Goal: Transaction & Acquisition: Purchase product/service

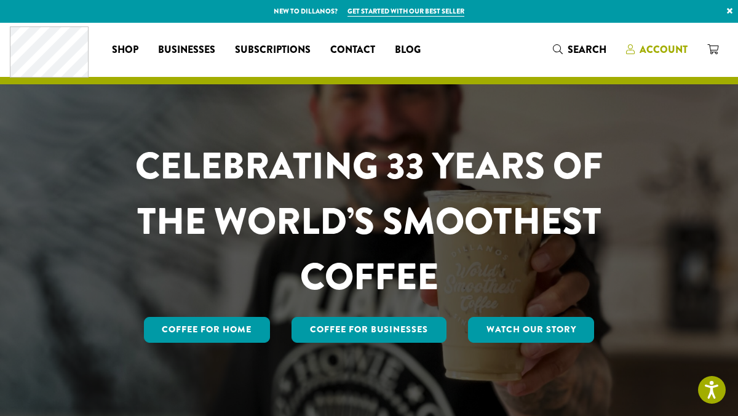
click at [661, 54] on span "Account" at bounding box center [664, 49] width 48 height 14
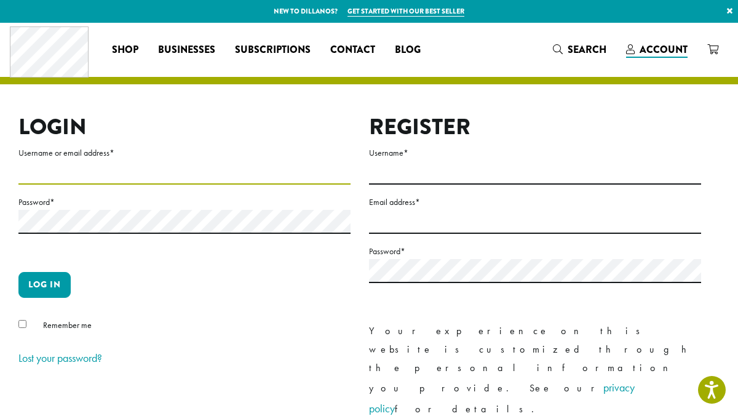
click at [108, 165] on input "Username or email address *" at bounding box center [184, 173] width 332 height 24
type input "**********"
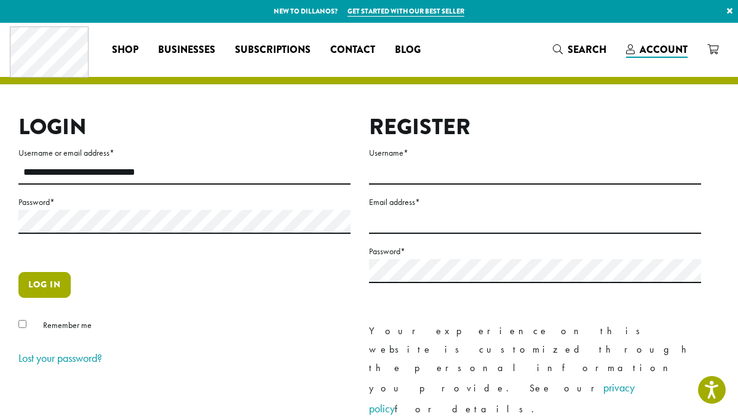
click at [33, 284] on button "Log in" at bounding box center [44, 285] width 52 height 26
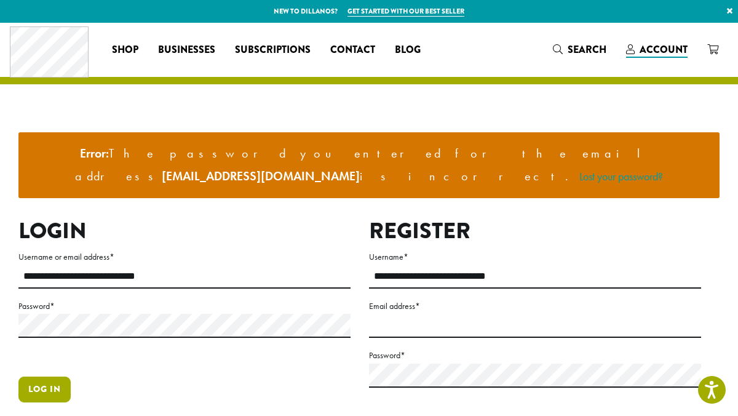
click at [55, 377] on button "Log in" at bounding box center [44, 390] width 52 height 26
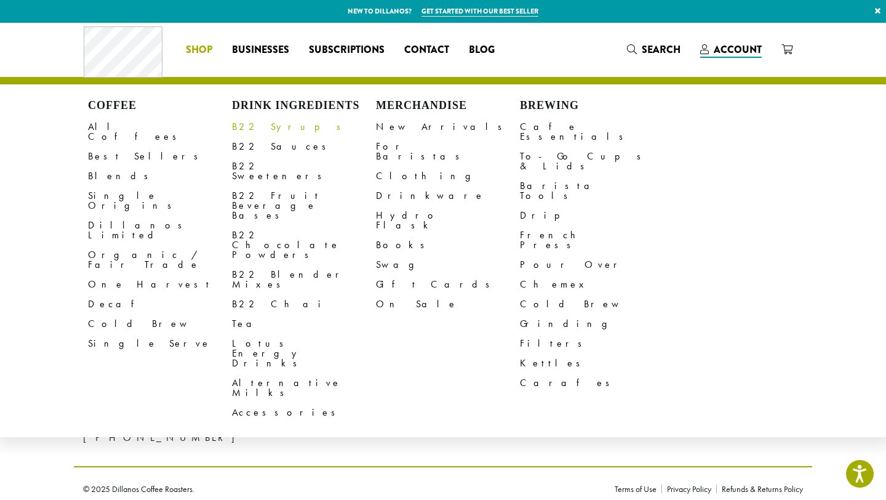
click at [250, 122] on link "B22 Syrups" at bounding box center [304, 127] width 144 height 20
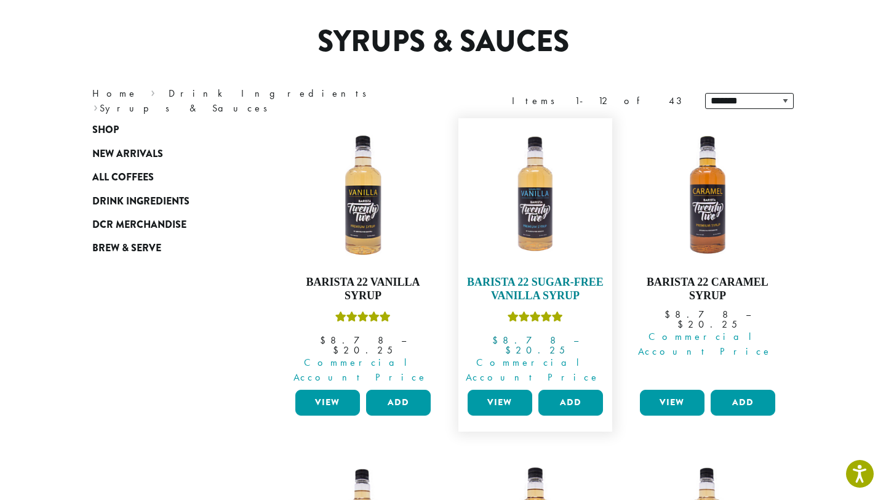
scroll to position [90, 0]
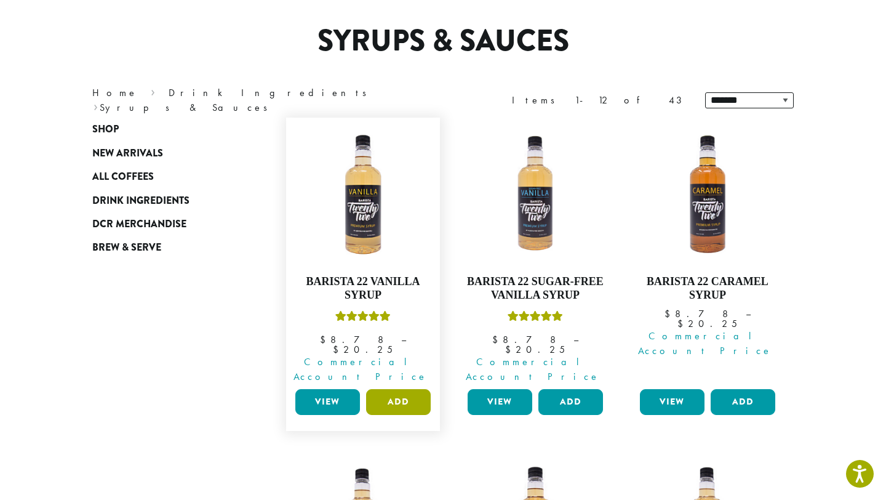
click at [397, 389] on button "Add" at bounding box center [398, 402] width 65 height 26
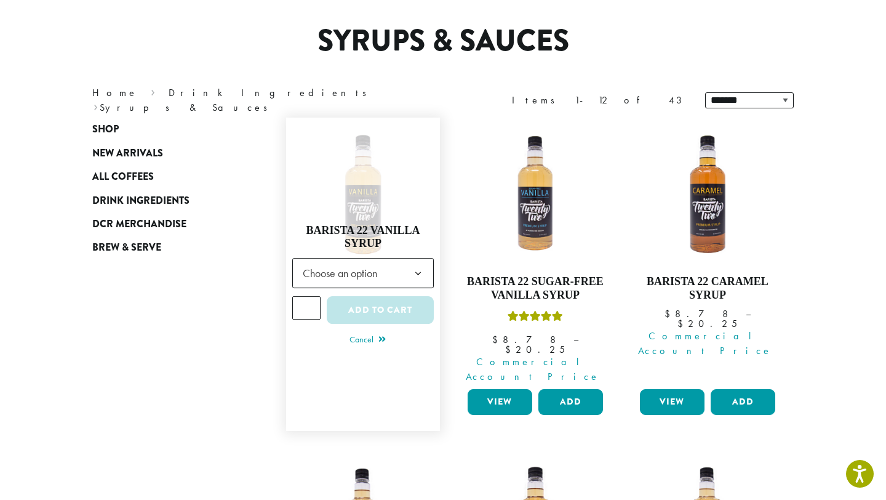
click at [309, 296] on input "*" at bounding box center [306, 307] width 28 height 23
type input "*"
click at [309, 296] on input "*" at bounding box center [306, 307] width 28 height 23
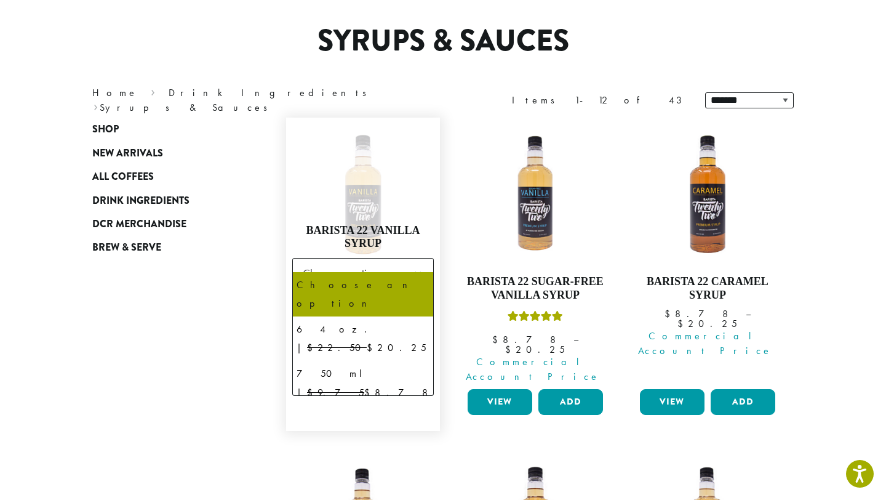
click at [329, 269] on span "Choose an option" at bounding box center [344, 273] width 92 height 24
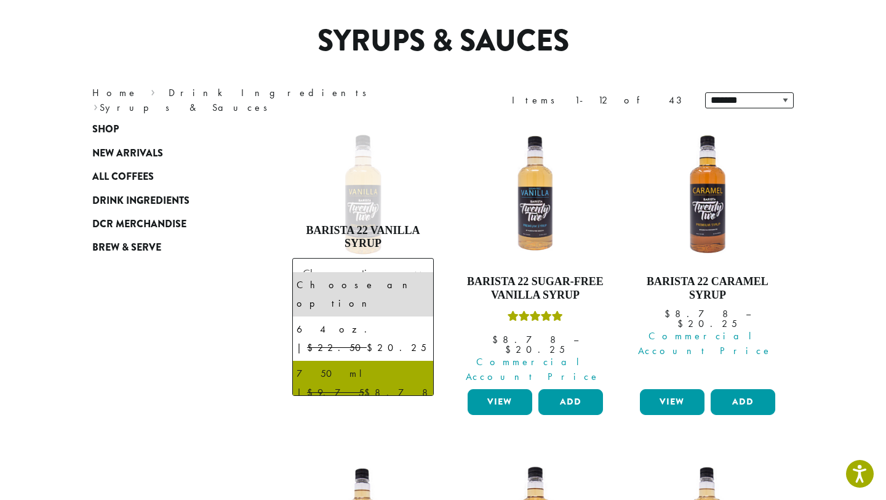
select select "******"
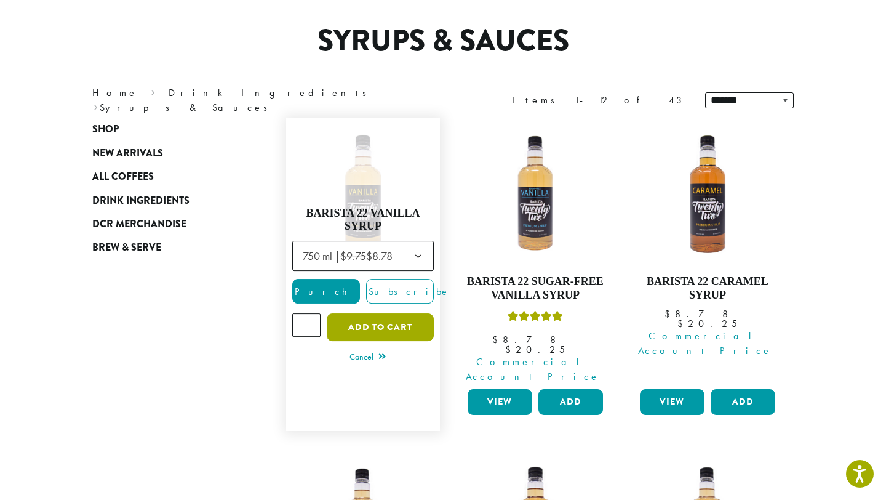
click at [359, 313] on button "Add to cart" at bounding box center [380, 327] width 107 height 28
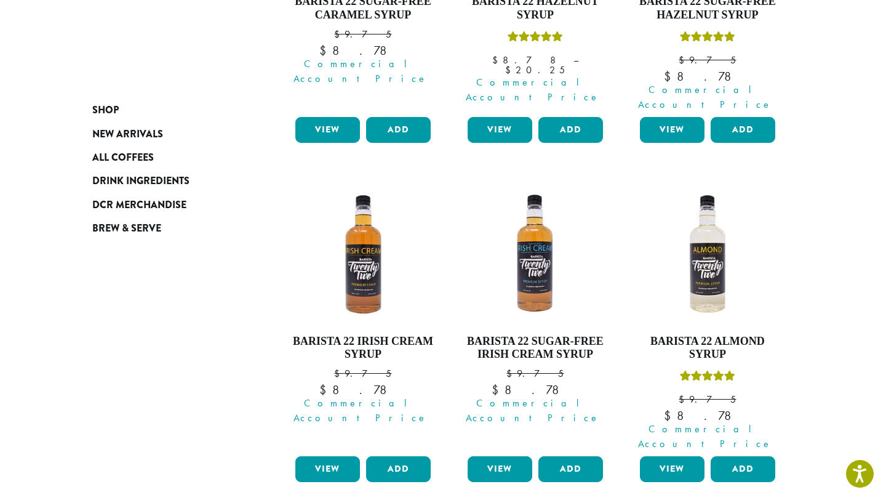
scroll to position [703, 0]
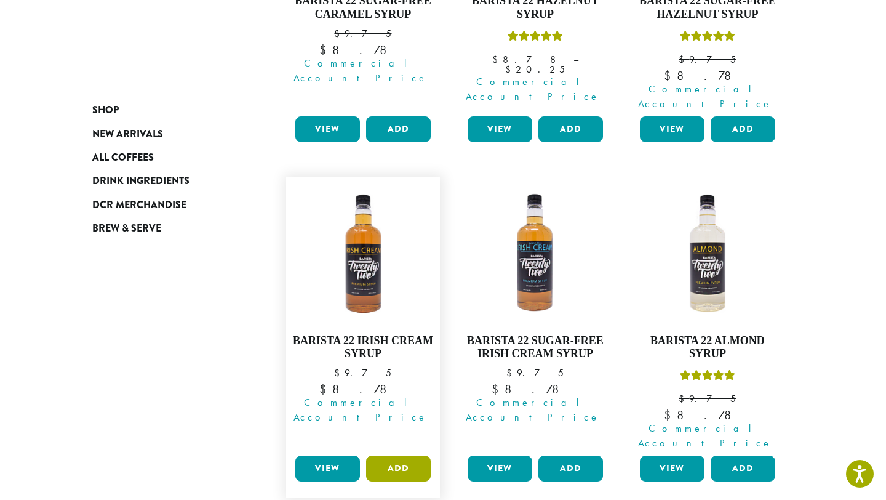
click at [405, 455] on button "Add" at bounding box center [398, 468] width 65 height 26
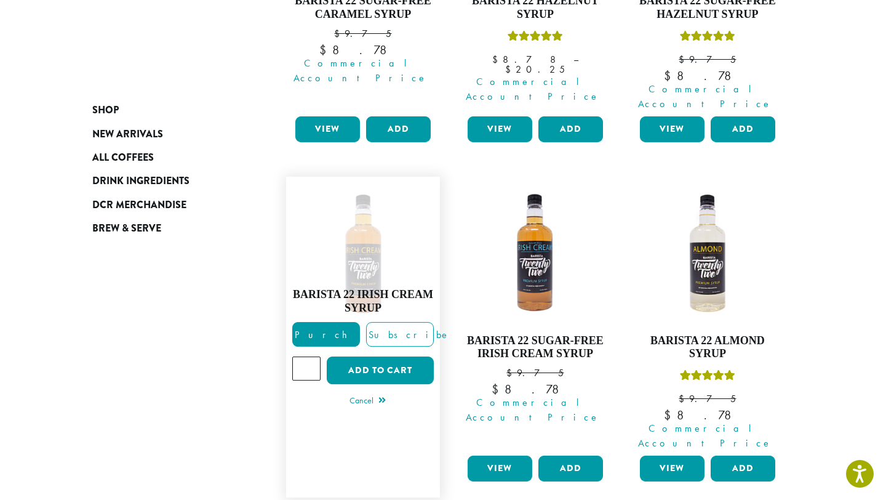
click at [308, 356] on input "*" at bounding box center [306, 367] width 28 height 23
type input "*"
click at [308, 356] on input "*" at bounding box center [306, 367] width 28 height 23
click at [340, 356] on button "Add to cart" at bounding box center [380, 370] width 107 height 28
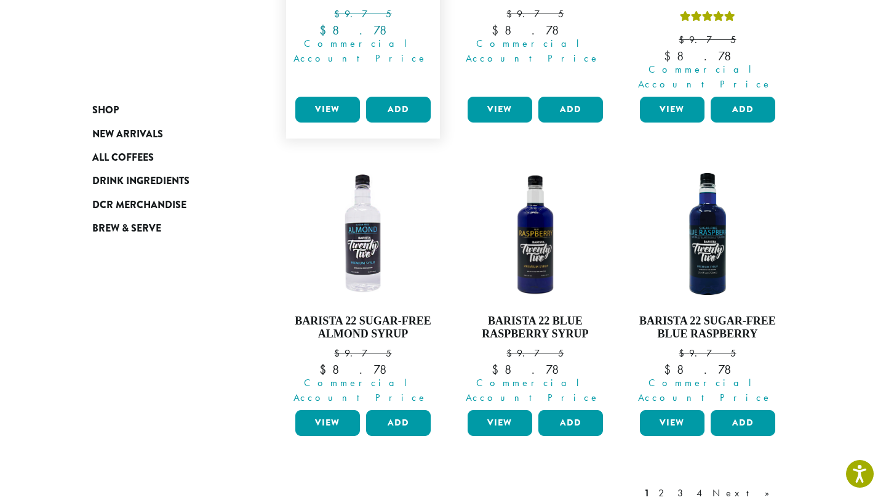
scroll to position [1062, 0]
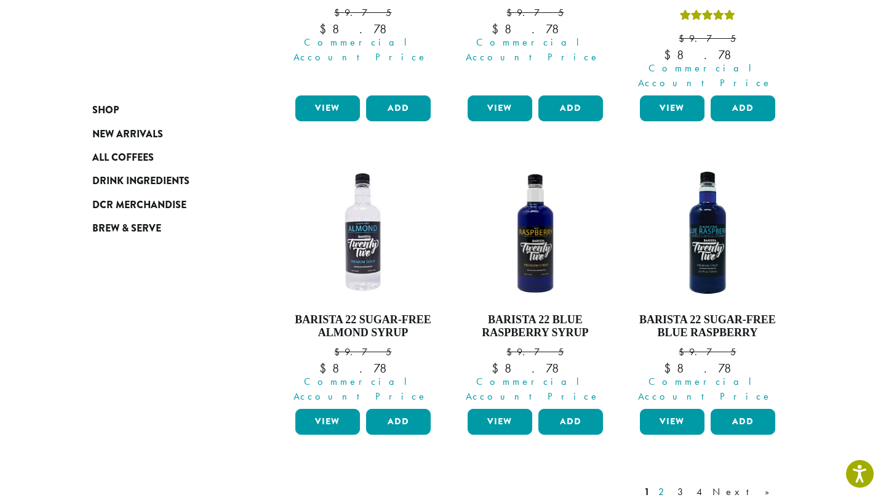
click at [671, 484] on link "2" at bounding box center [663, 491] width 15 height 15
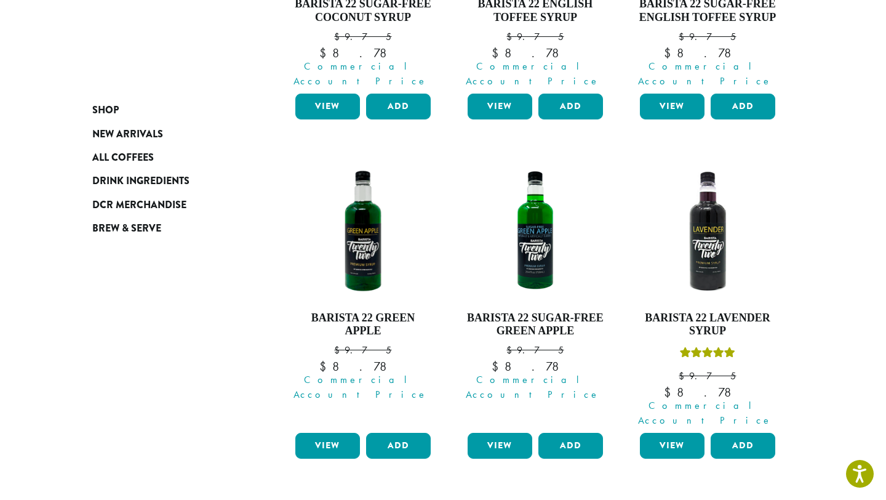
scroll to position [708, 0]
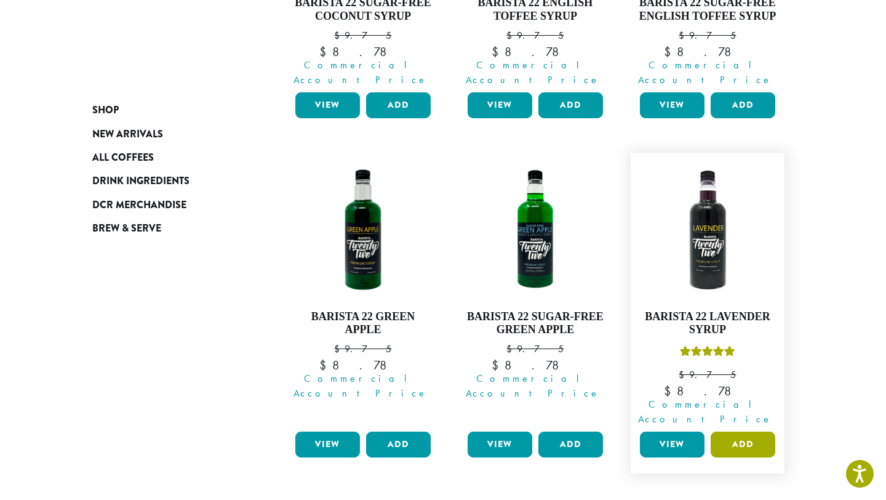
click at [730, 431] on button "Add" at bounding box center [743, 444] width 65 height 26
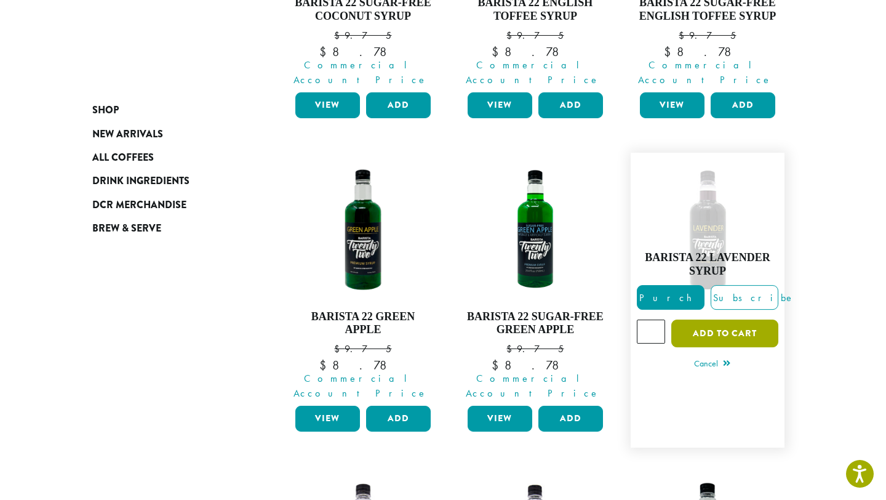
click at [695, 319] on button "Add to cart" at bounding box center [724, 333] width 107 height 28
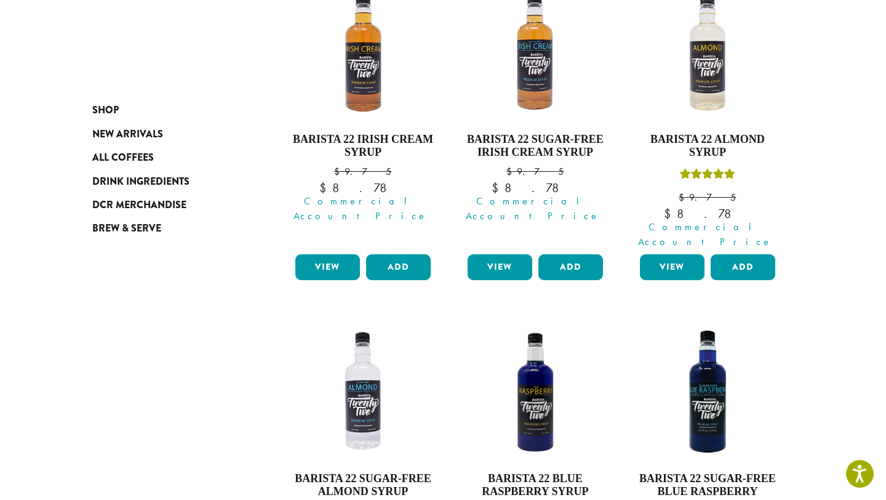
scroll to position [1279, 0]
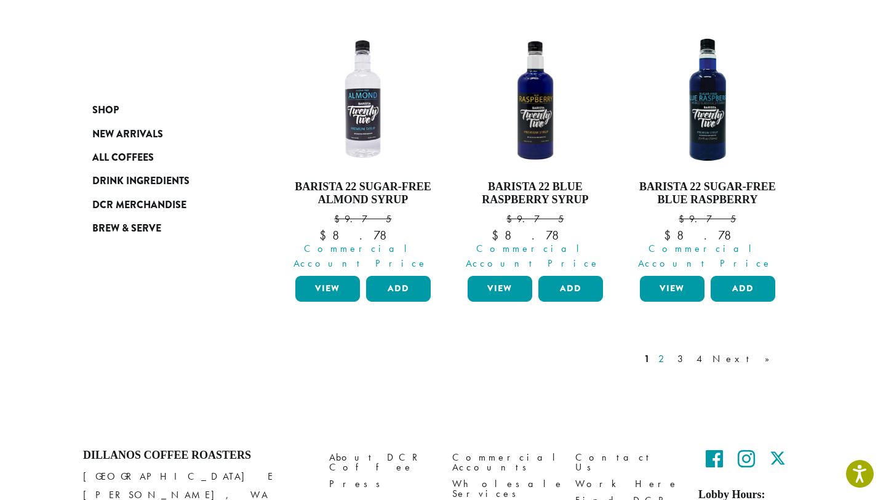
click at [671, 351] on link "2" at bounding box center [663, 358] width 15 height 15
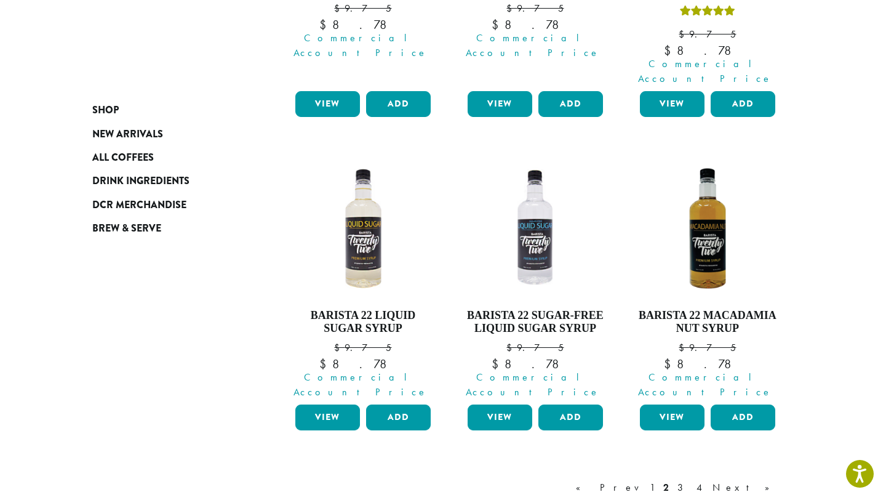
scroll to position [1205, 0]
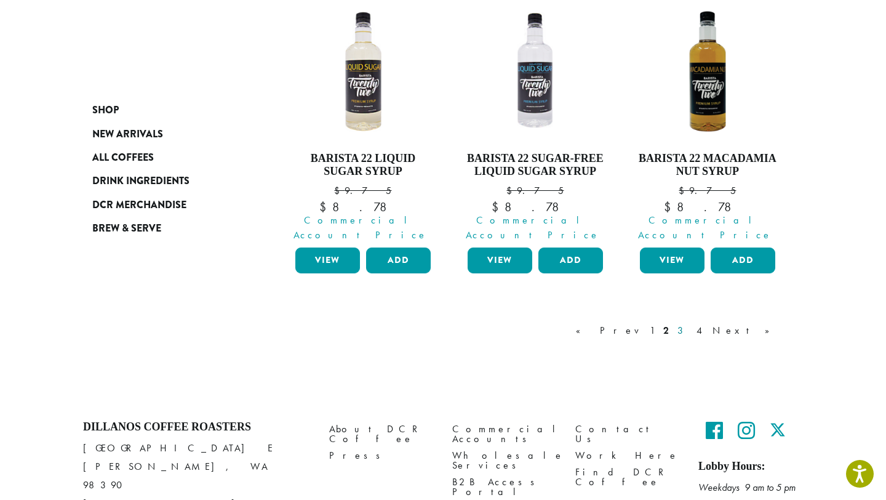
click at [690, 323] on link "3" at bounding box center [682, 330] width 15 height 15
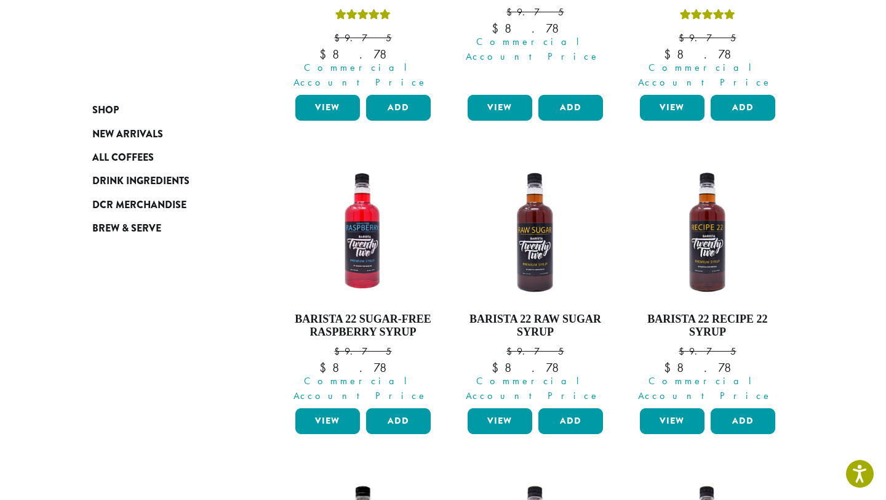
scroll to position [712, 0]
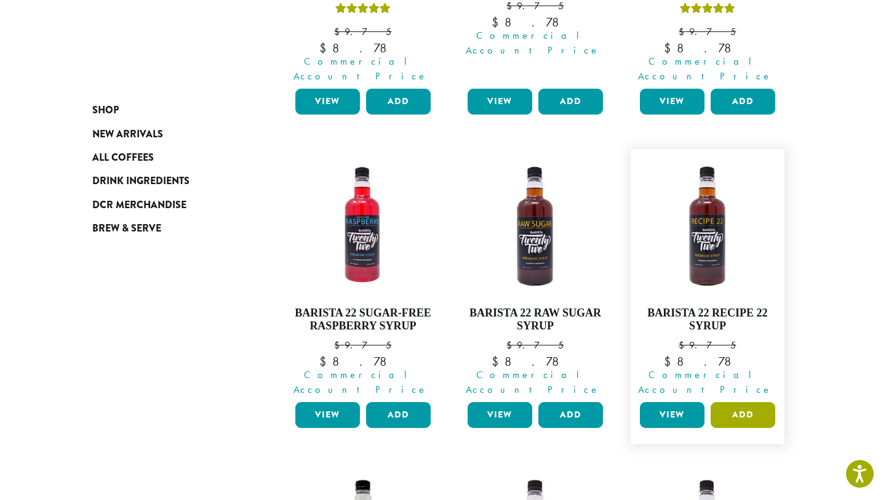
click at [739, 402] on button "Add" at bounding box center [743, 415] width 65 height 26
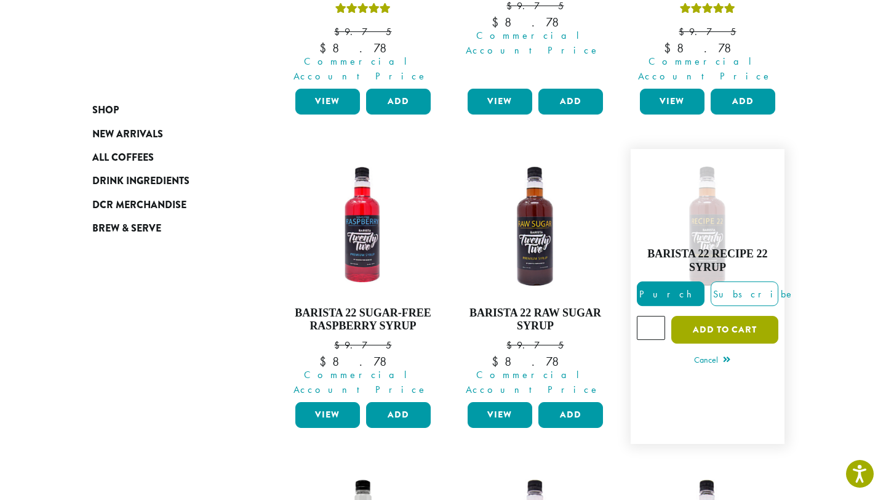
click at [689, 316] on button "Add to cart" at bounding box center [724, 330] width 107 height 28
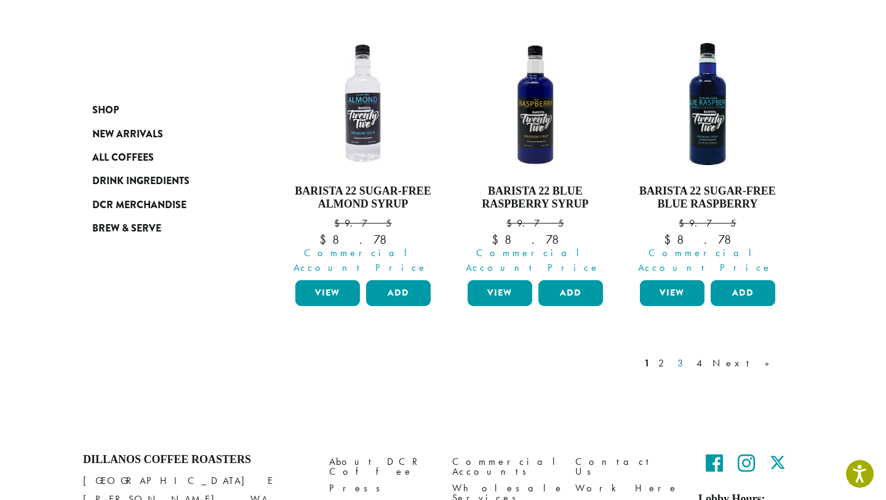
scroll to position [1126, 0]
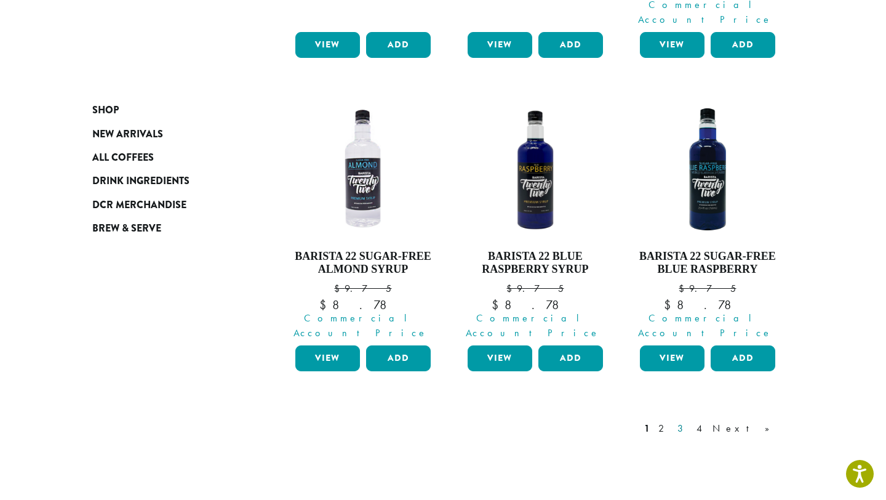
click at [690, 421] on link "3" at bounding box center [682, 428] width 15 height 15
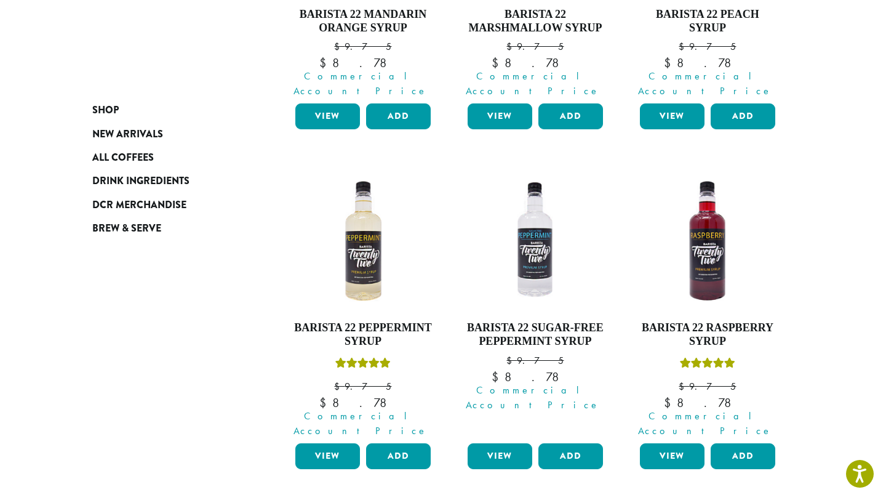
scroll to position [358, 0]
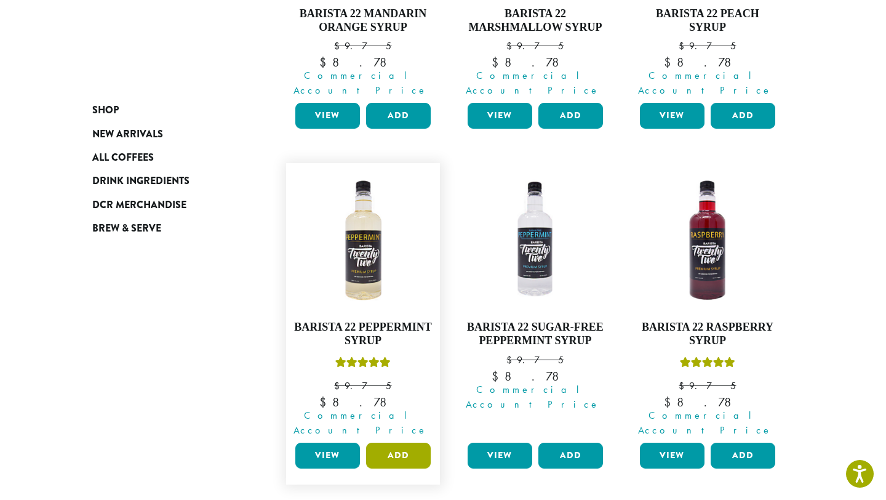
click at [401, 442] on button "Add" at bounding box center [398, 455] width 65 height 26
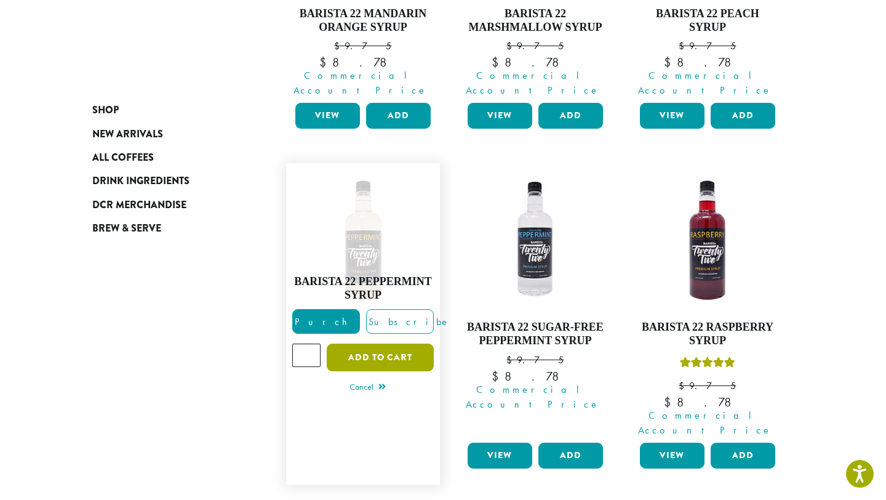
click at [352, 343] on button "Add to cart" at bounding box center [380, 357] width 107 height 28
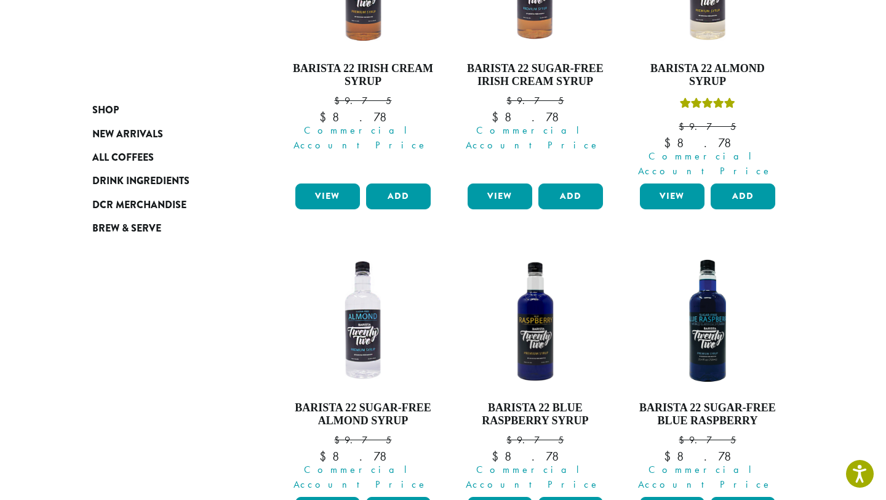
scroll to position [1279, 0]
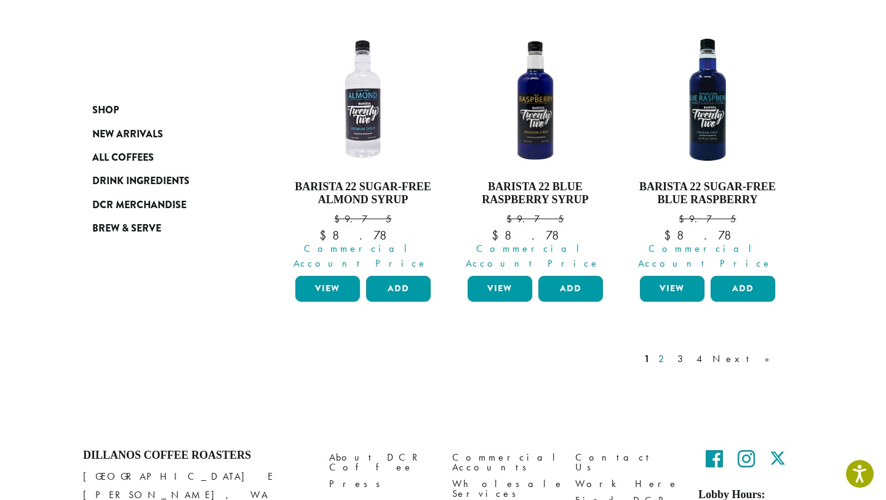
click at [671, 351] on link "2" at bounding box center [663, 358] width 15 height 15
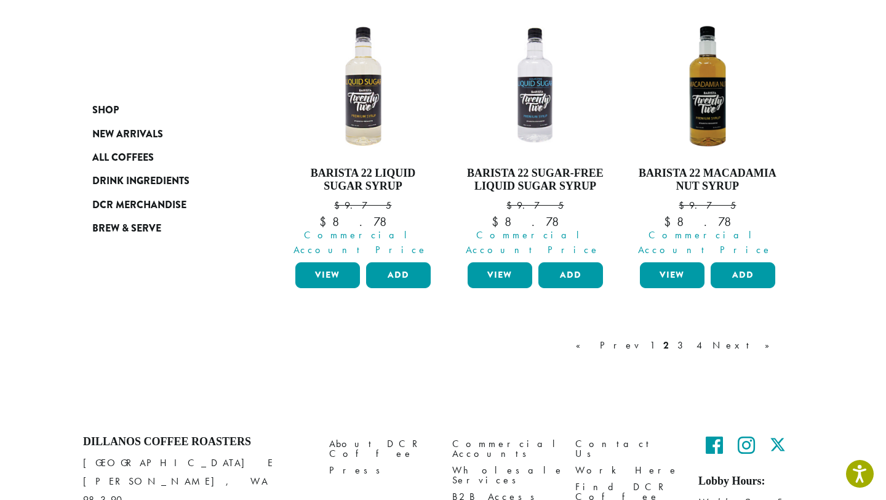
scroll to position [1205, 0]
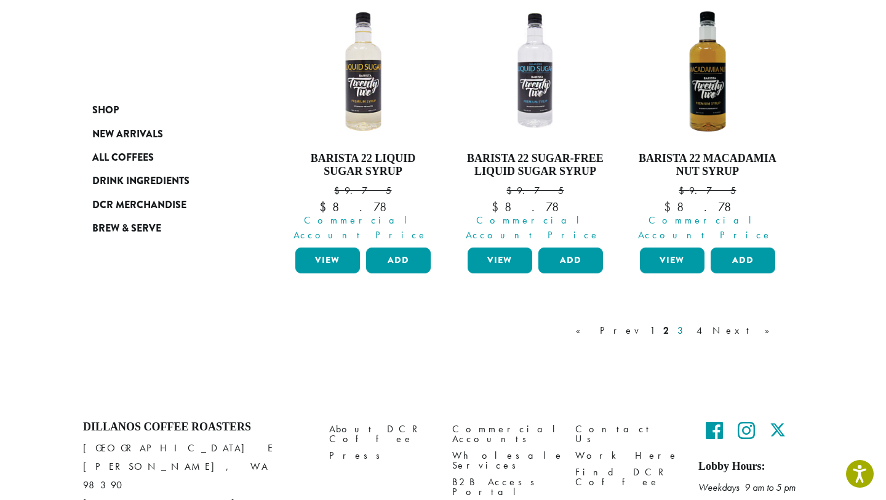
click at [690, 323] on link "3" at bounding box center [682, 330] width 15 height 15
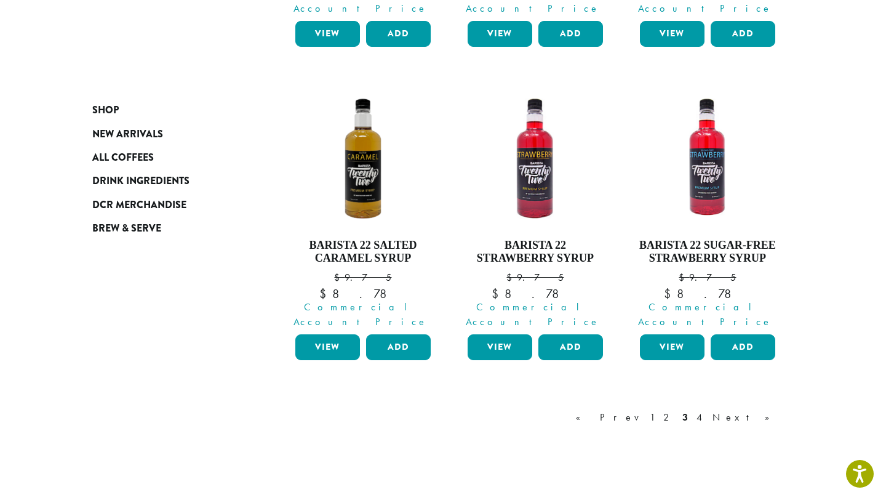
scroll to position [1114, 0]
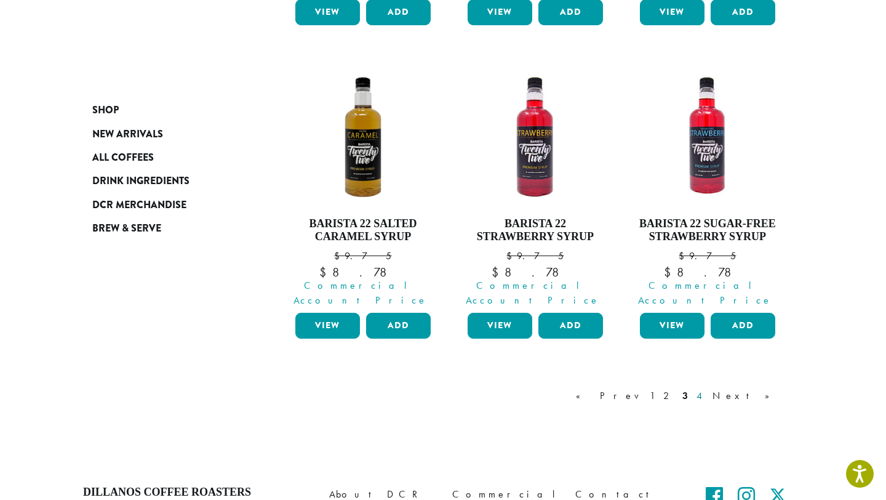
click at [706, 388] on link "4" at bounding box center [700, 395] width 12 height 15
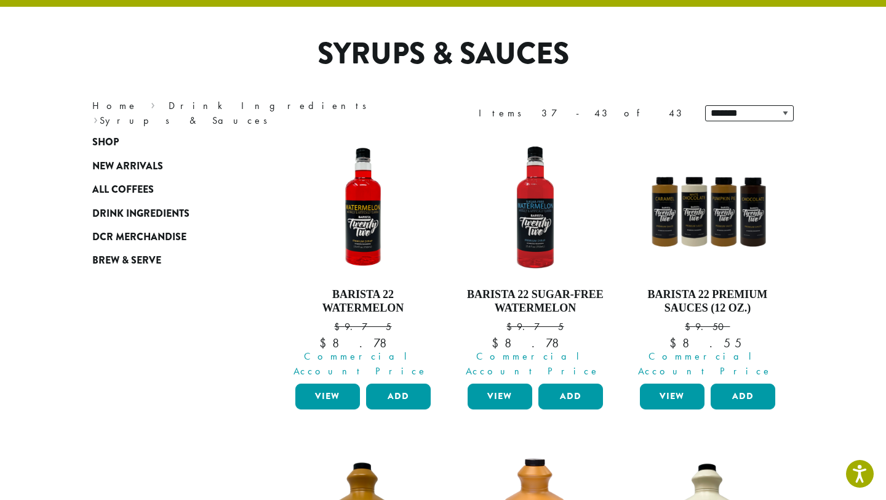
scroll to position [76, 0]
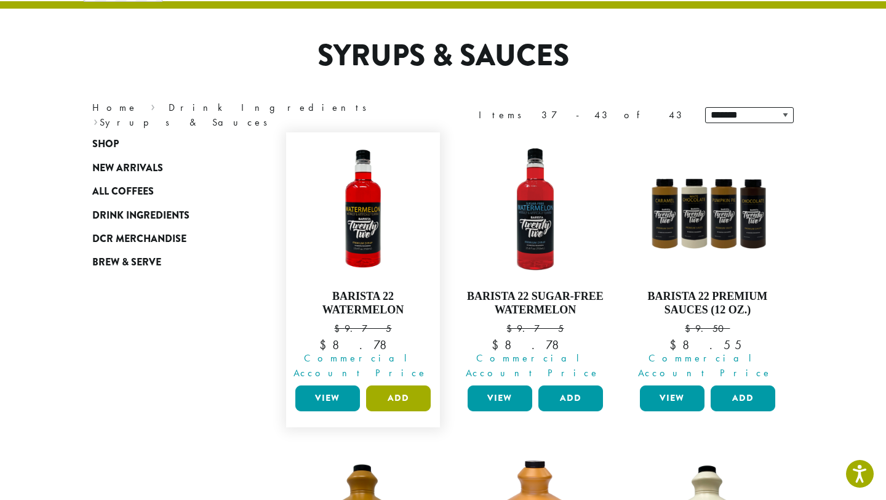
click at [392, 386] on button "Add" at bounding box center [398, 398] width 65 height 26
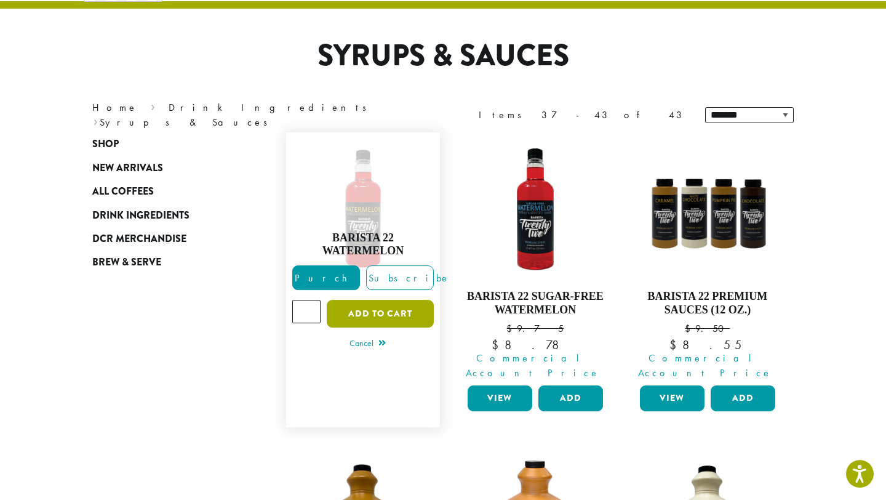
click at [359, 308] on button "Add to cart" at bounding box center [380, 314] width 107 height 28
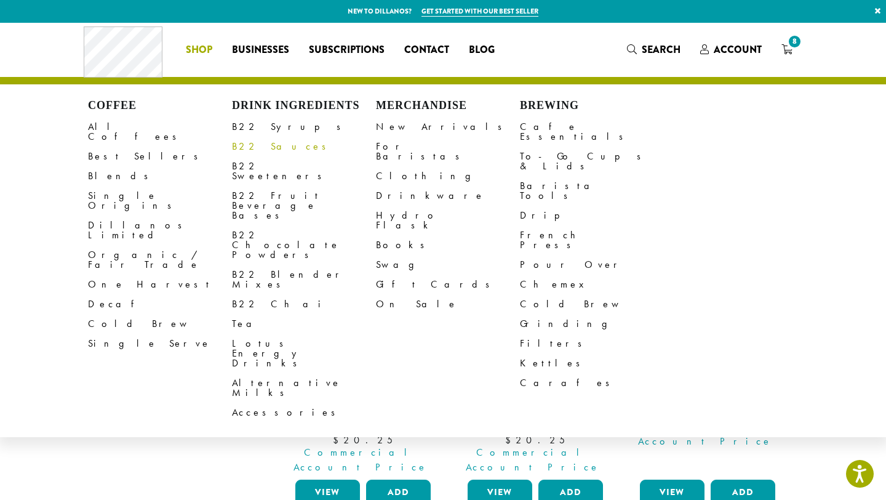
click at [253, 145] on link "B22 Sauces" at bounding box center [304, 147] width 144 height 20
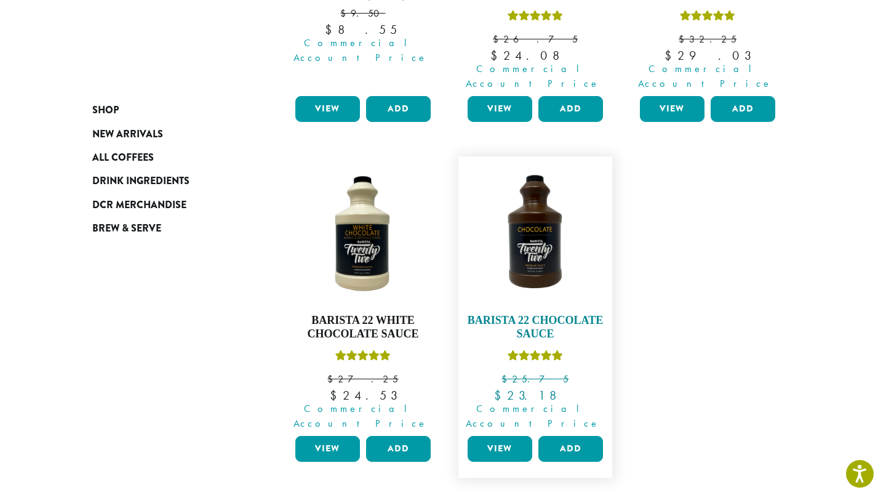
scroll to position [409, 0]
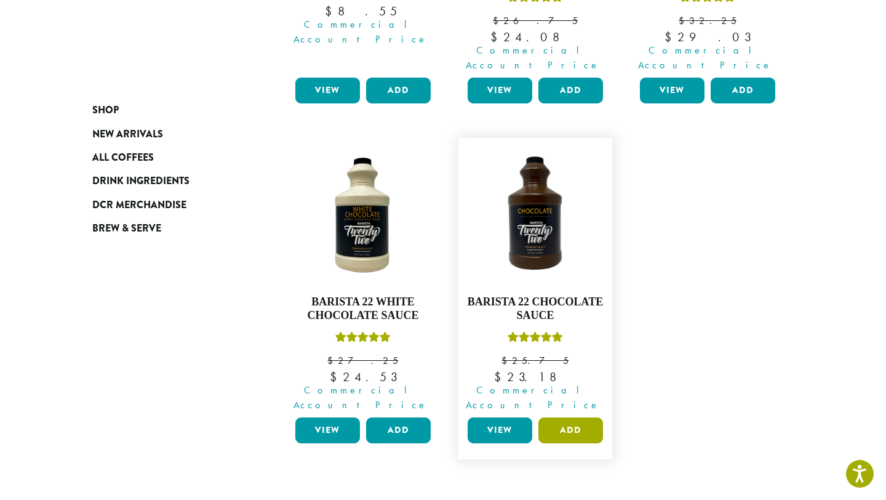
click at [564, 417] on button "Add" at bounding box center [570, 430] width 65 height 26
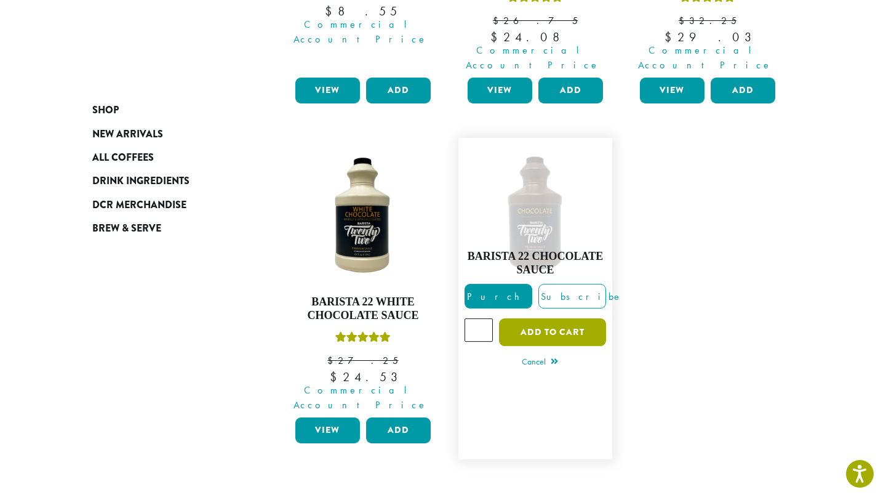
click at [527, 318] on button "Add to cart" at bounding box center [552, 332] width 107 height 28
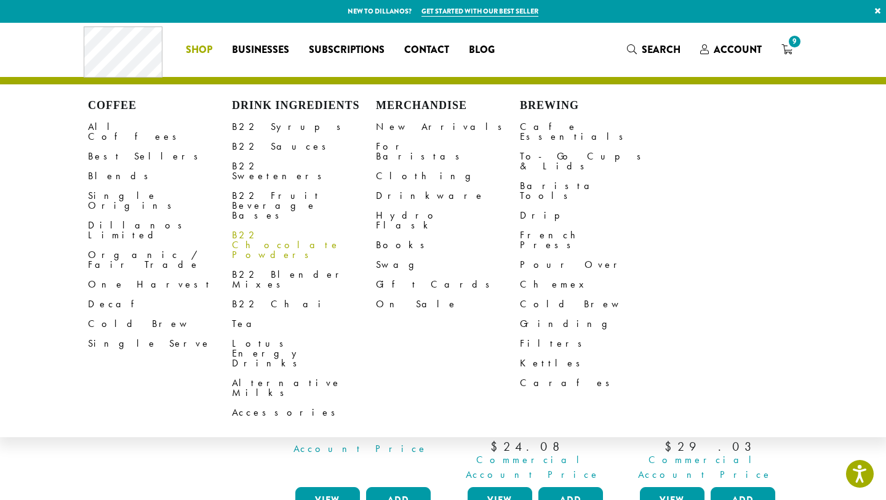
click at [262, 225] on link "B22 Chocolate Powders" at bounding box center [304, 244] width 144 height 39
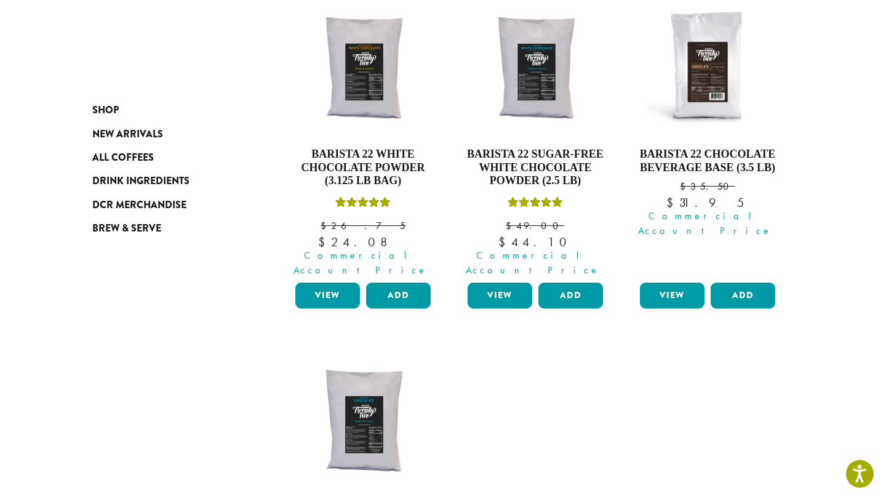
scroll to position [194, 0]
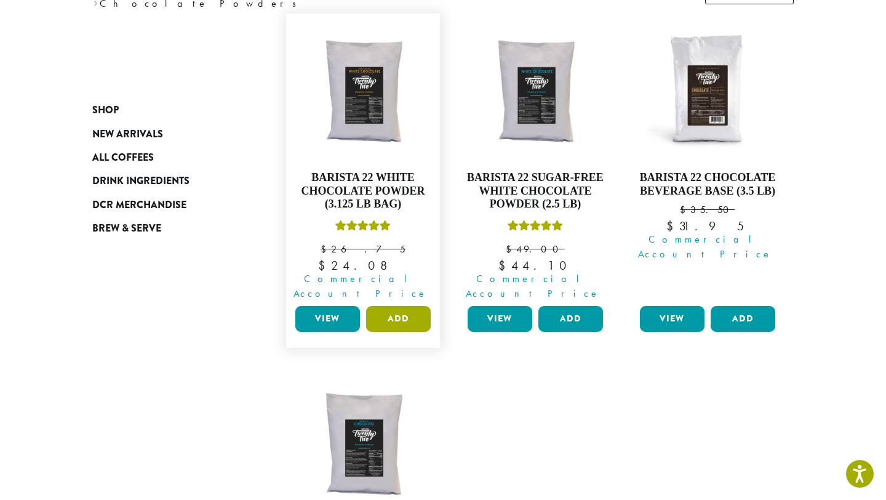
click at [404, 306] on button "Add" at bounding box center [398, 319] width 65 height 26
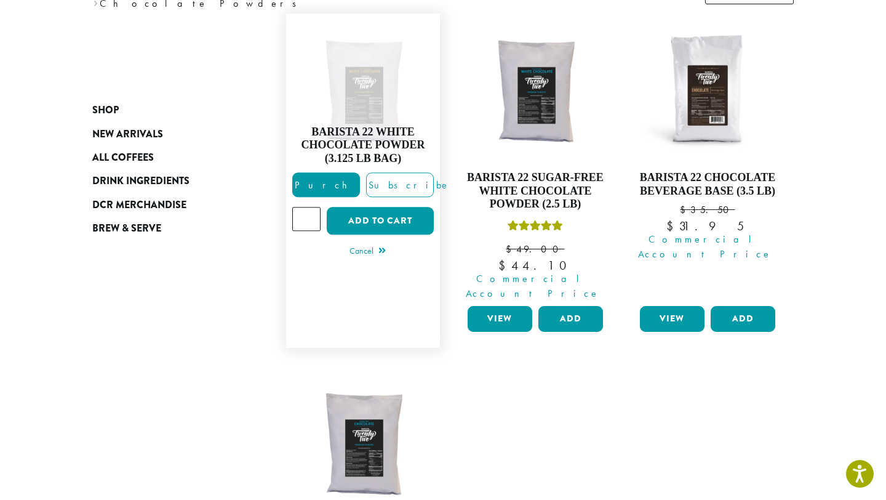
type input "*"
click at [310, 209] on input "*" at bounding box center [306, 218] width 28 height 23
click at [363, 214] on button "Add to cart" at bounding box center [380, 221] width 107 height 28
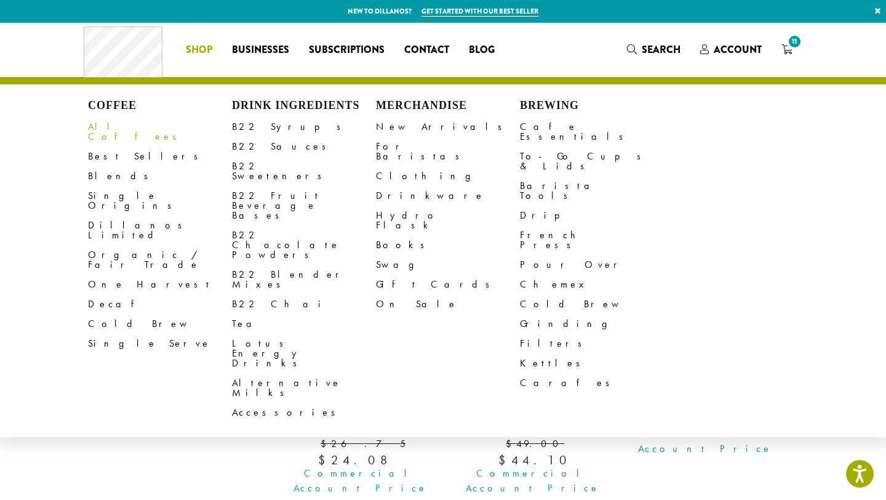
click at [124, 121] on link "All Coffees" at bounding box center [160, 132] width 144 height 30
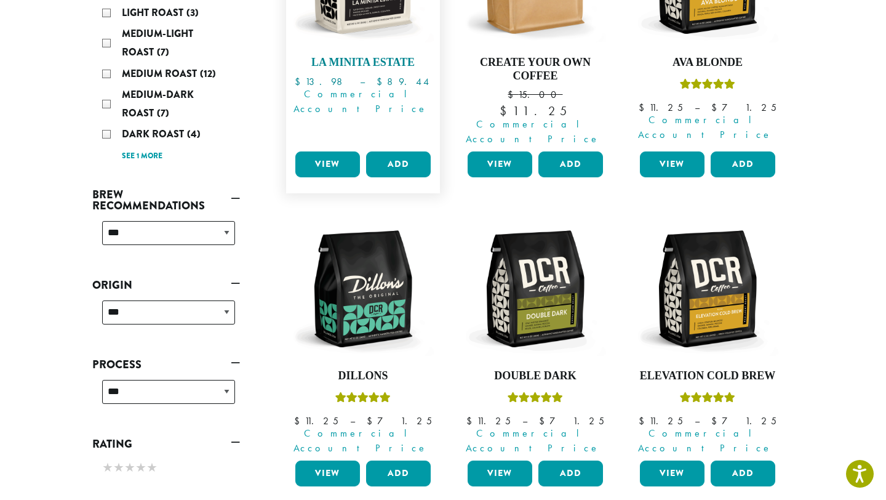
scroll to position [320, 0]
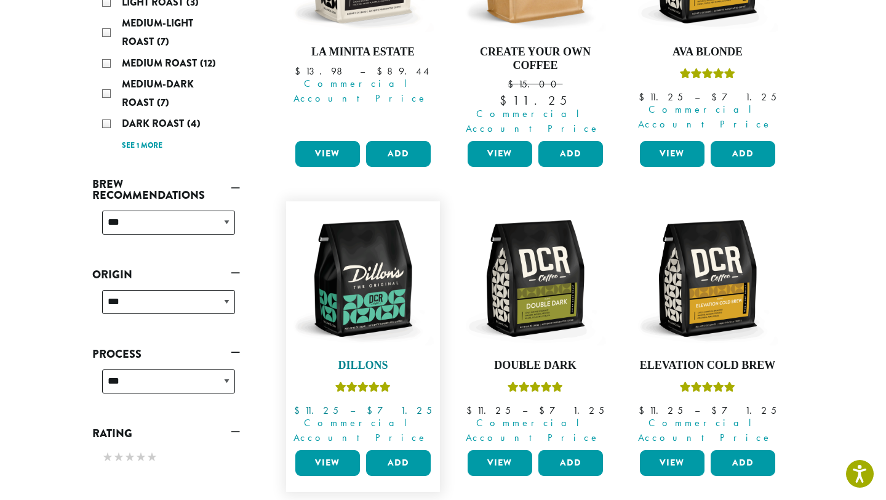
click at [367, 359] on h4 "Dillons" at bounding box center [362, 366] width 141 height 14
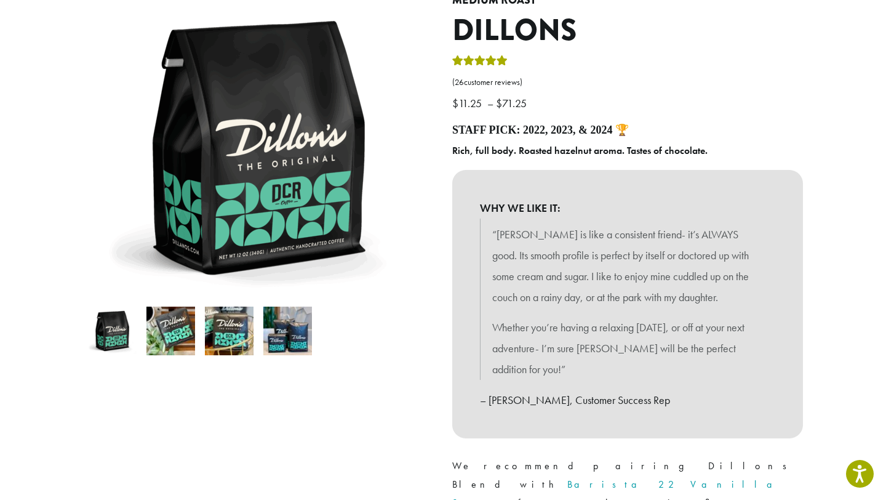
scroll to position [338, 0]
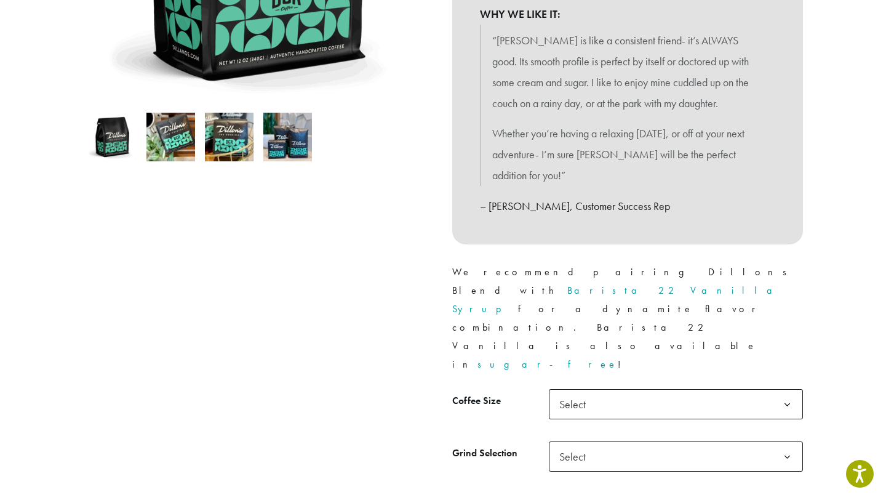
click at [569, 312] on div "Medium Roast Dillons ( 26 customer reviews) $ 11.25 – $ 71.25 Price range: $11.…" at bounding box center [627, 170] width 369 height 741
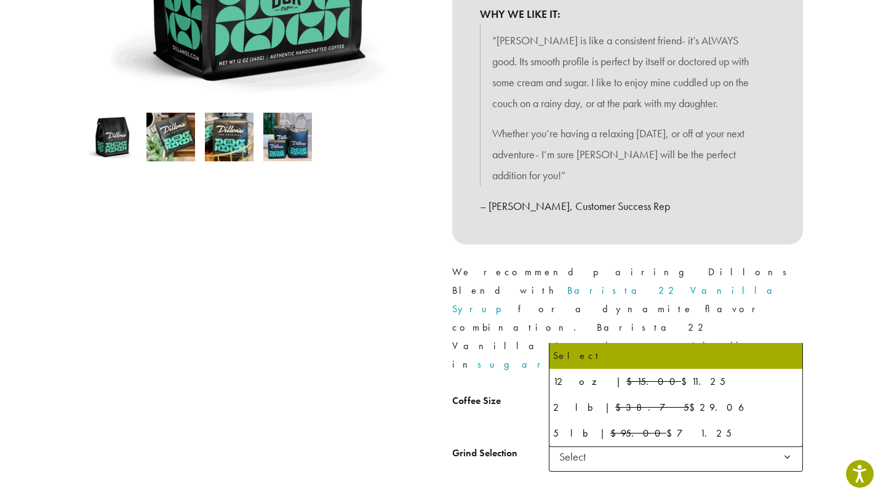
click at [569, 392] on span "Select" at bounding box center [576, 404] width 44 height 24
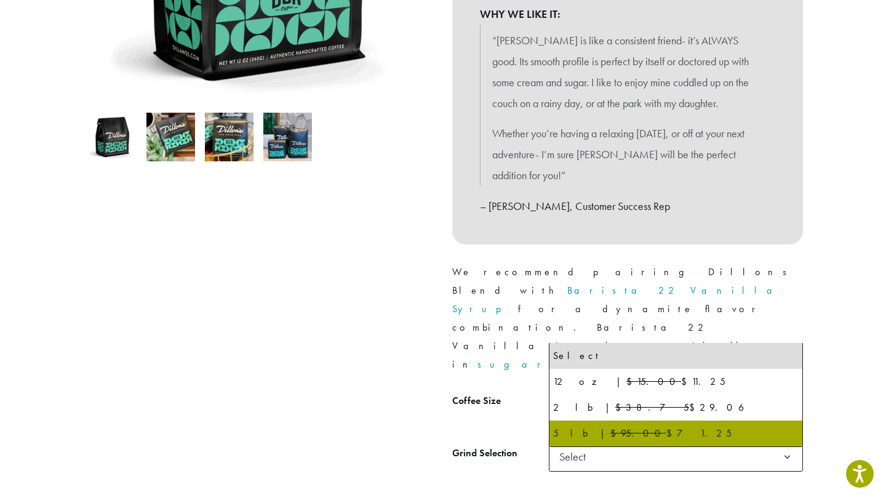
select select "**********"
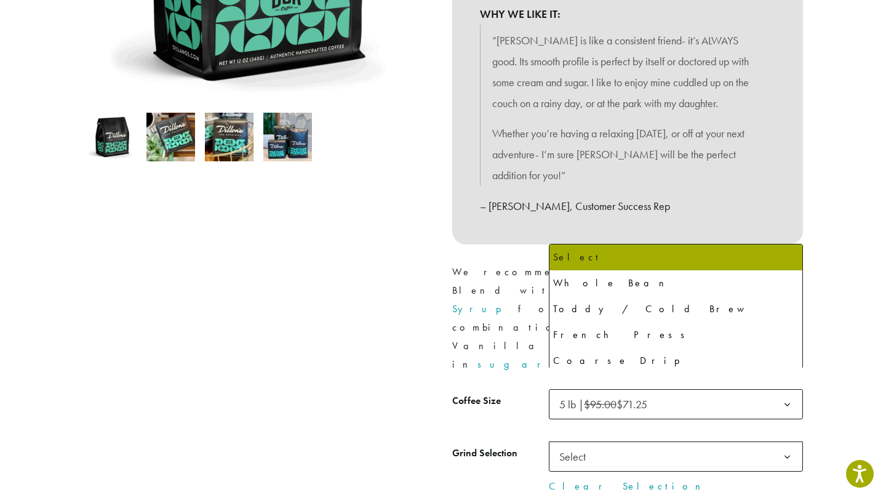
click at [571, 444] on span "Select" at bounding box center [576, 456] width 44 height 24
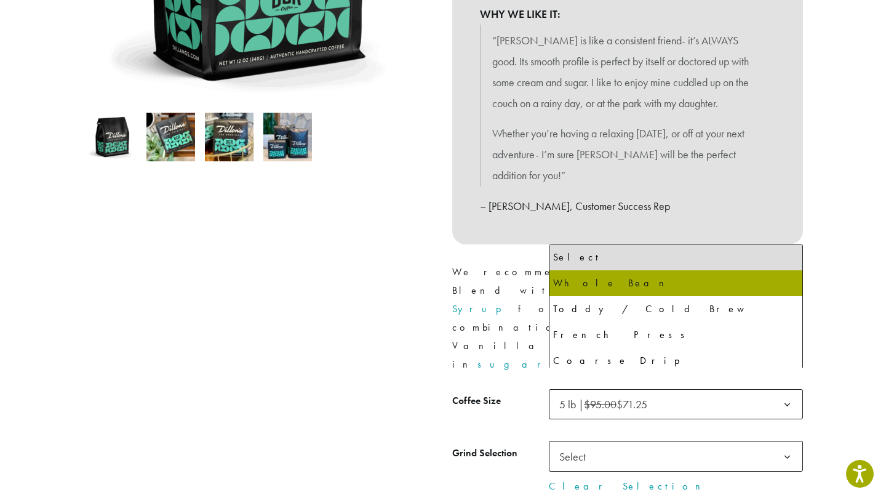
select select "**********"
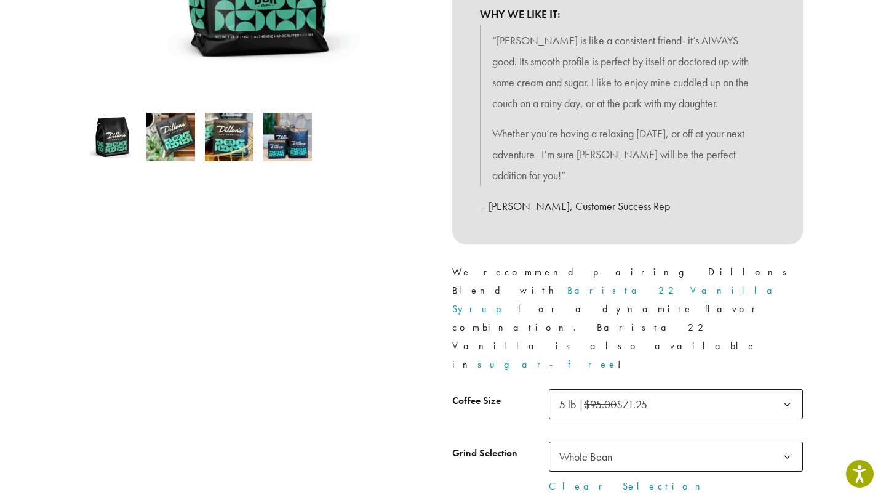
type input "*"
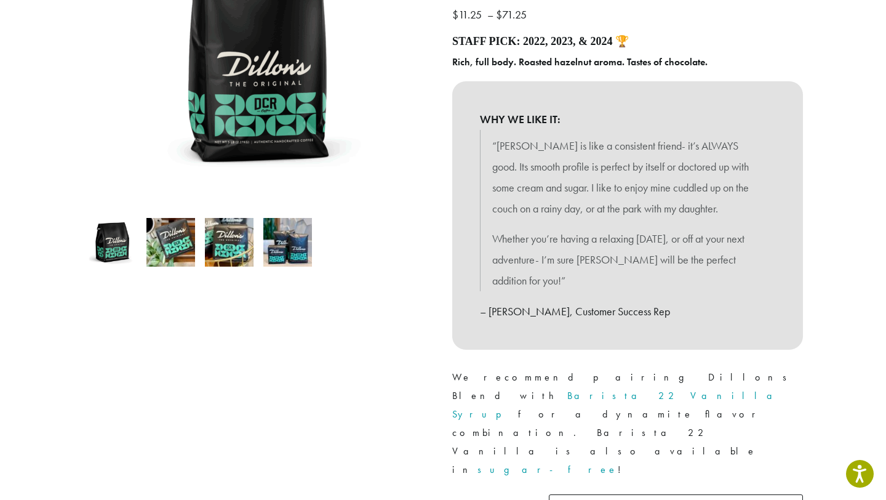
scroll to position [0, 0]
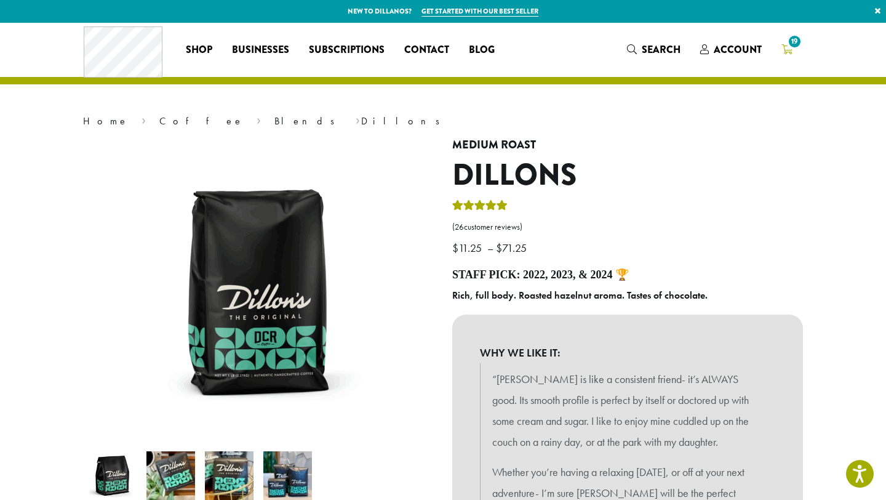
click at [787, 44] on span "19" at bounding box center [794, 41] width 17 height 17
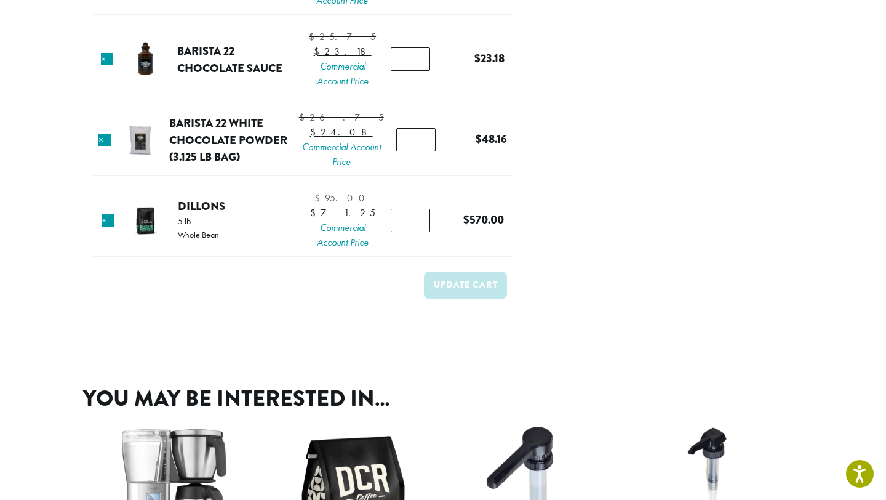
scroll to position [574, 0]
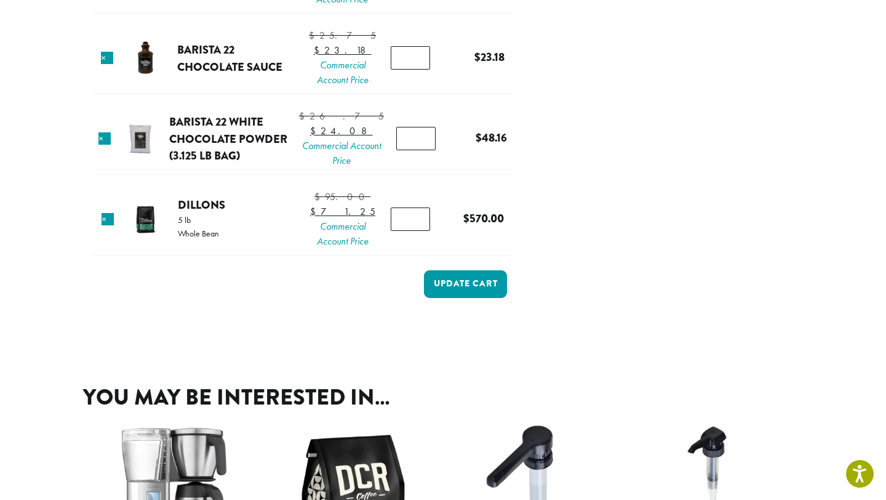
click at [415, 231] on input "*" at bounding box center [410, 218] width 39 height 23
type input "*"
click at [415, 231] on input "*" at bounding box center [410, 218] width 39 height 23
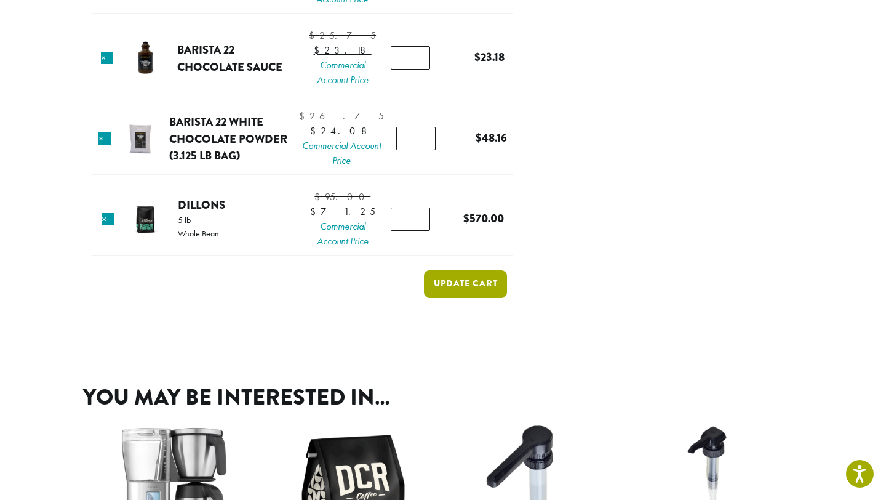
click at [449, 298] on button "Update cart" at bounding box center [465, 284] width 83 height 28
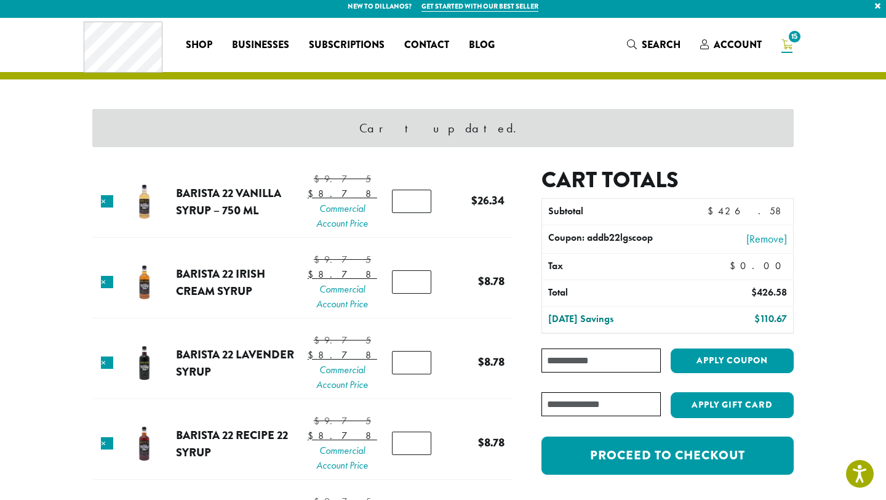
scroll to position [0, 0]
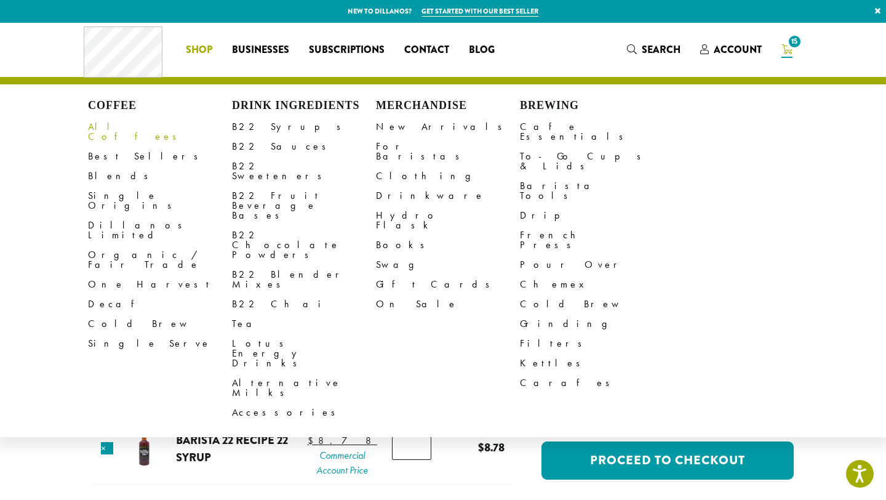
click at [106, 128] on link "All Coffees" at bounding box center [160, 132] width 144 height 30
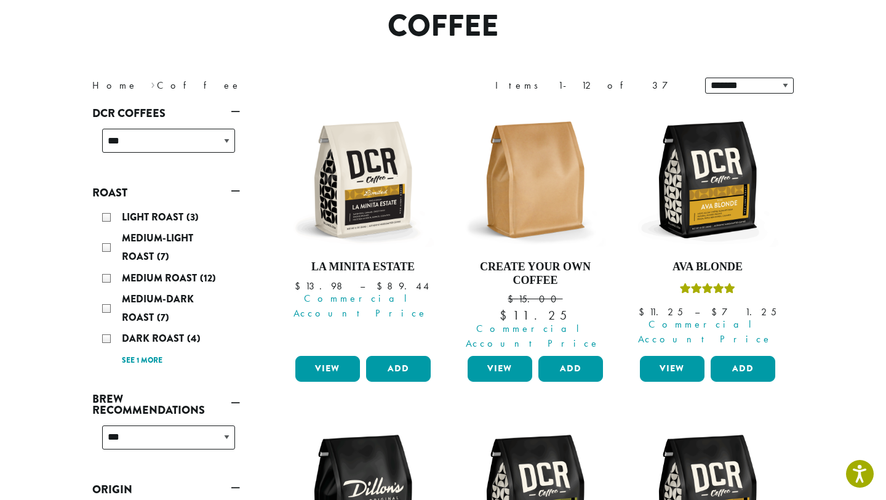
scroll to position [108, 0]
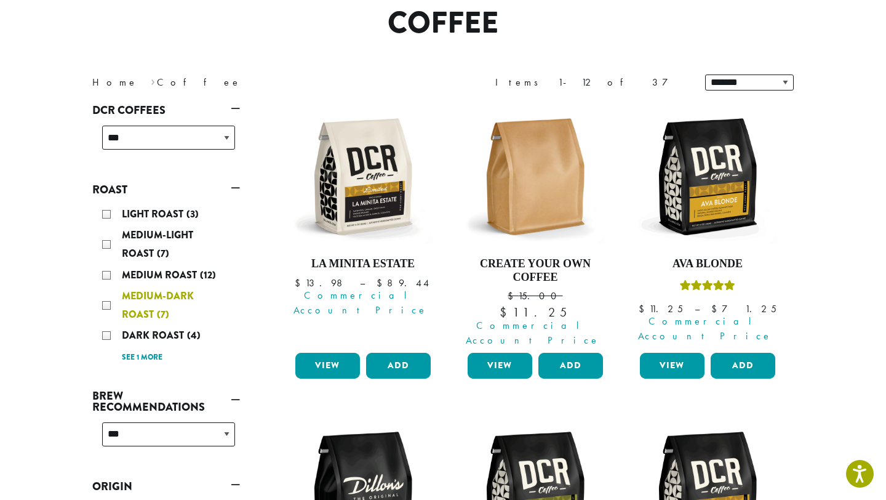
click at [106, 304] on div "Medium-Dark Roast (7)" at bounding box center [168, 305] width 133 height 37
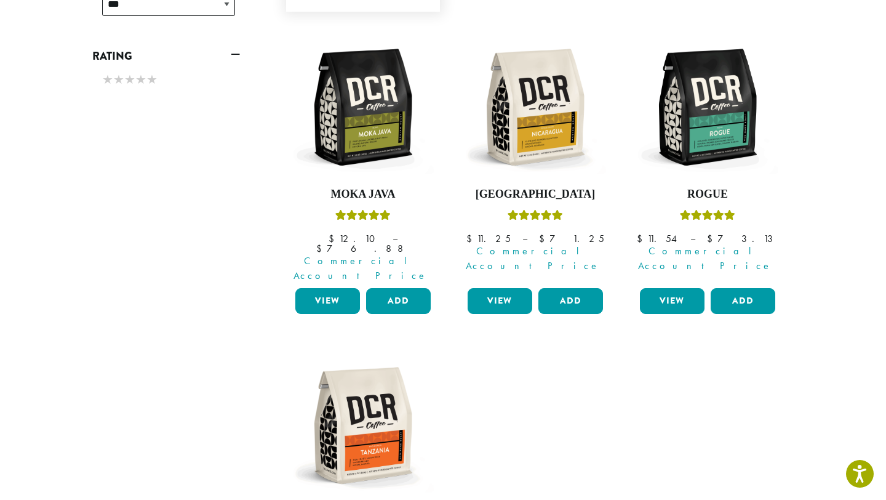
scroll to position [487, 0]
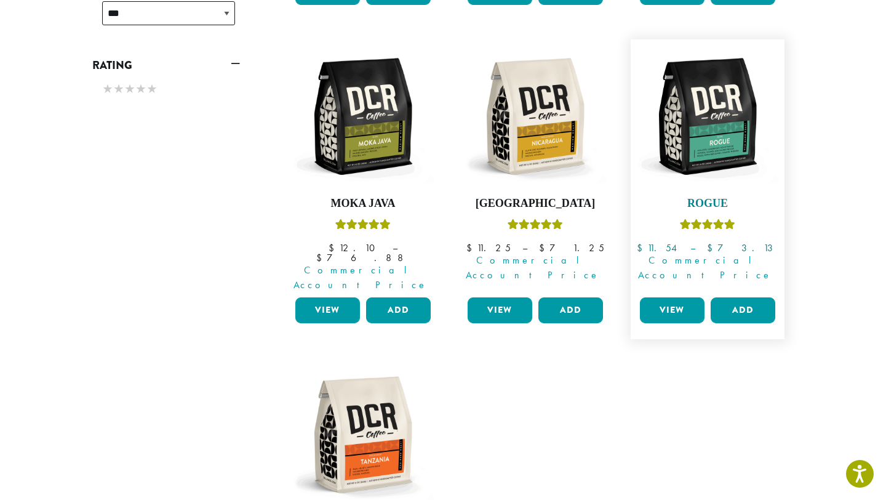
click at [703, 197] on h4 "Rogue" at bounding box center [707, 204] width 141 height 14
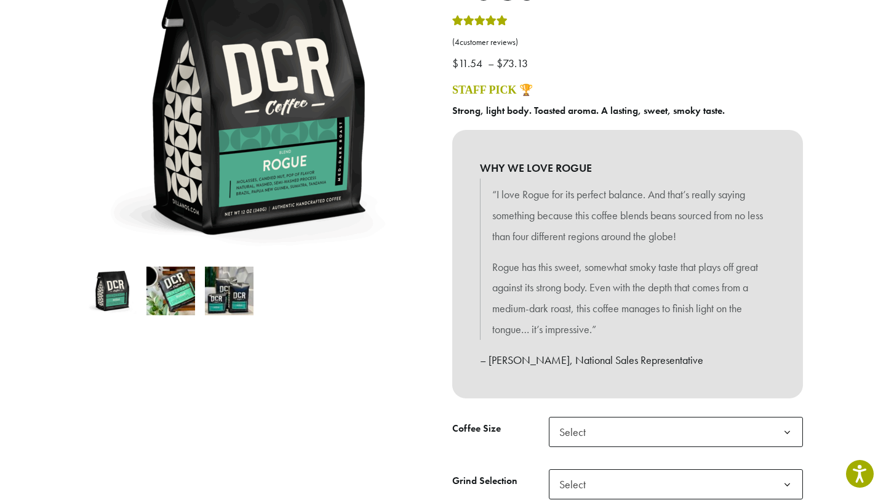
scroll to position [214, 0]
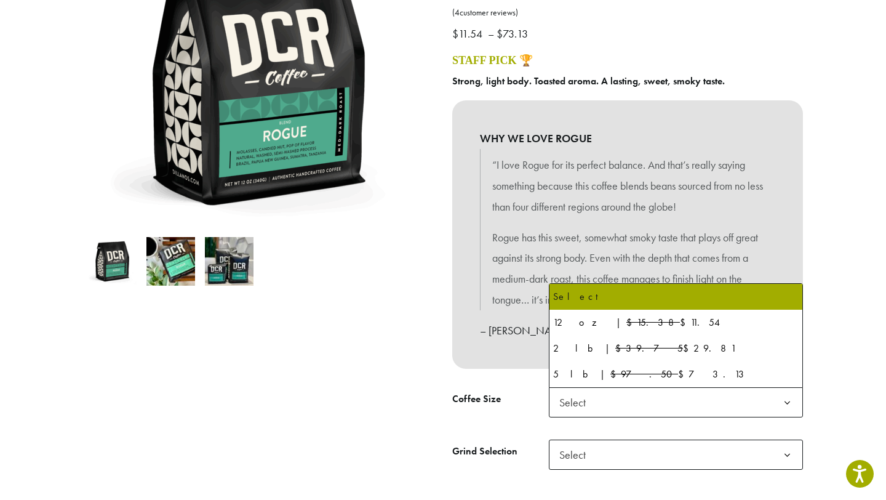
click at [642, 400] on span "Select" at bounding box center [676, 402] width 254 height 30
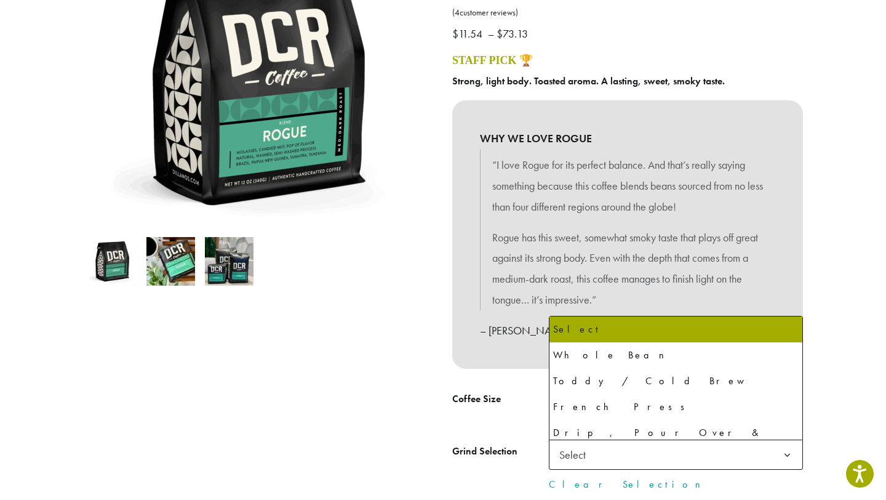
click at [584, 452] on span "Select" at bounding box center [576, 454] width 44 height 24
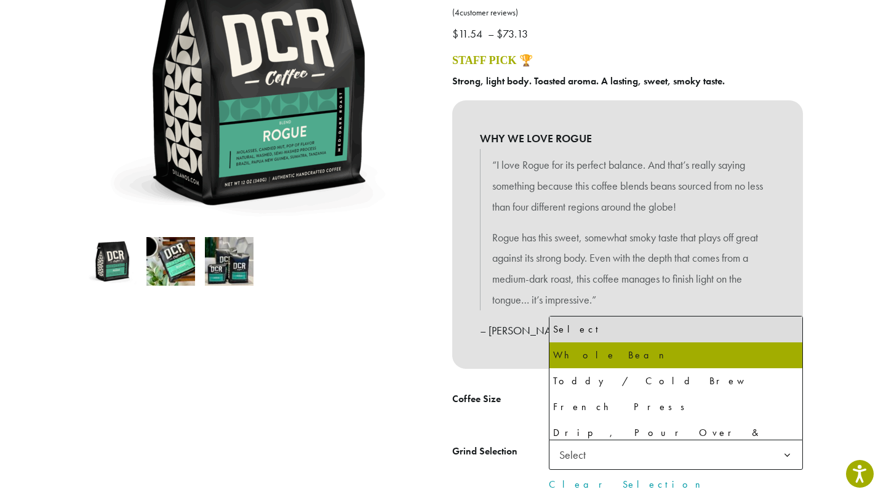
select select "*********"
select select "**********"
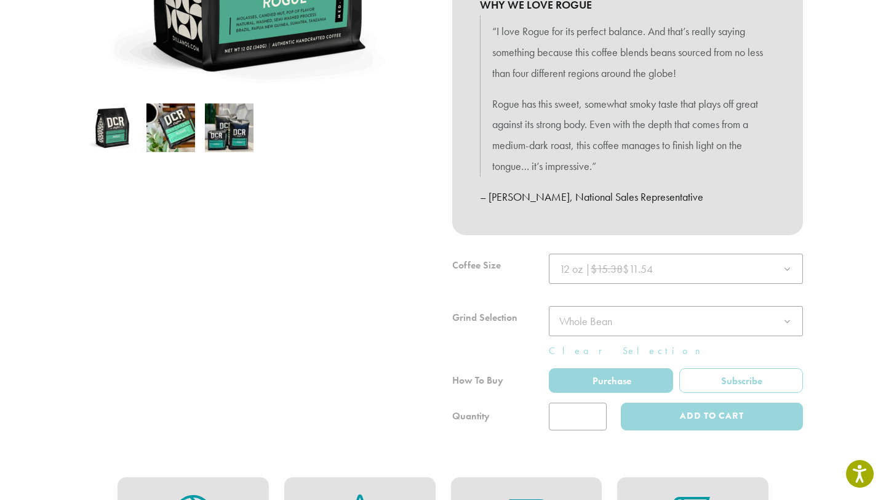
scroll to position [365, 0]
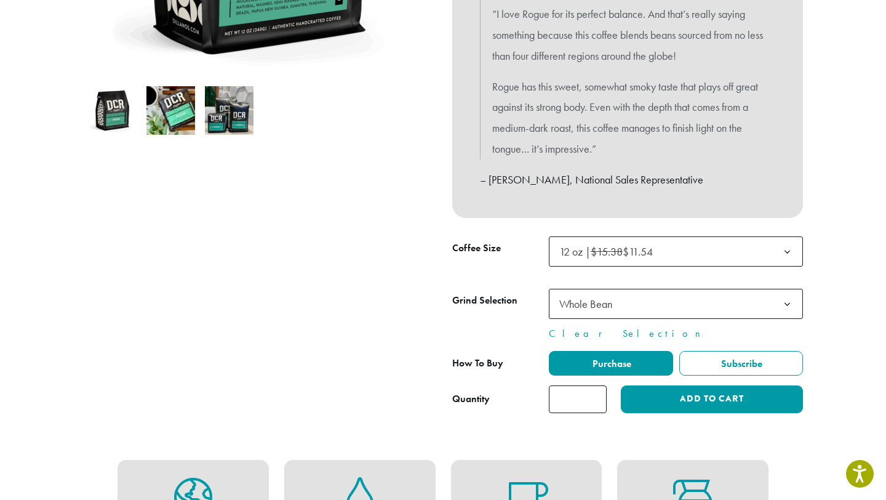
click at [581, 402] on input "*" at bounding box center [578, 399] width 58 height 28
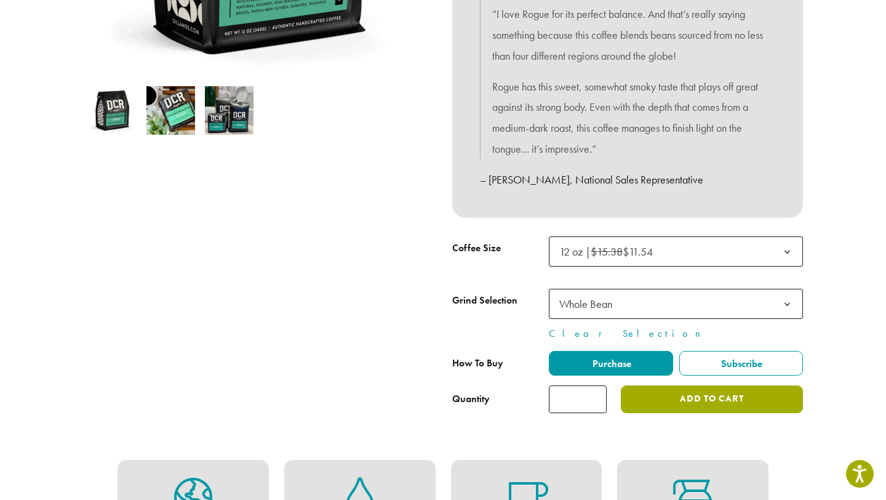
type input "*"
click at [680, 397] on button "Add to cart" at bounding box center [712, 399] width 182 height 28
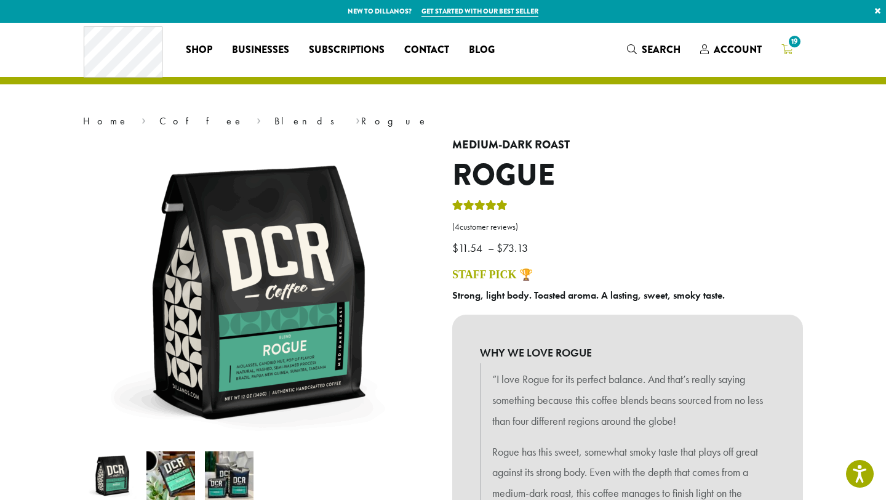
click at [786, 48] on icon "19" at bounding box center [786, 49] width 11 height 10
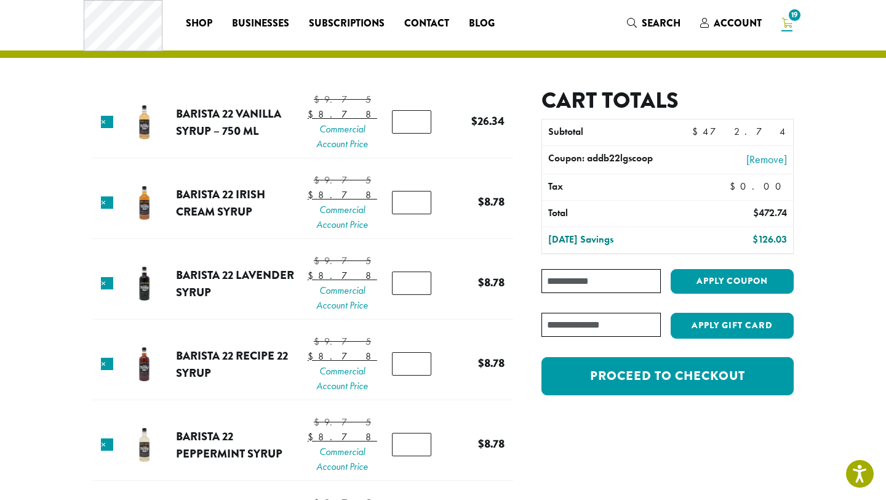
scroll to position [26, 0]
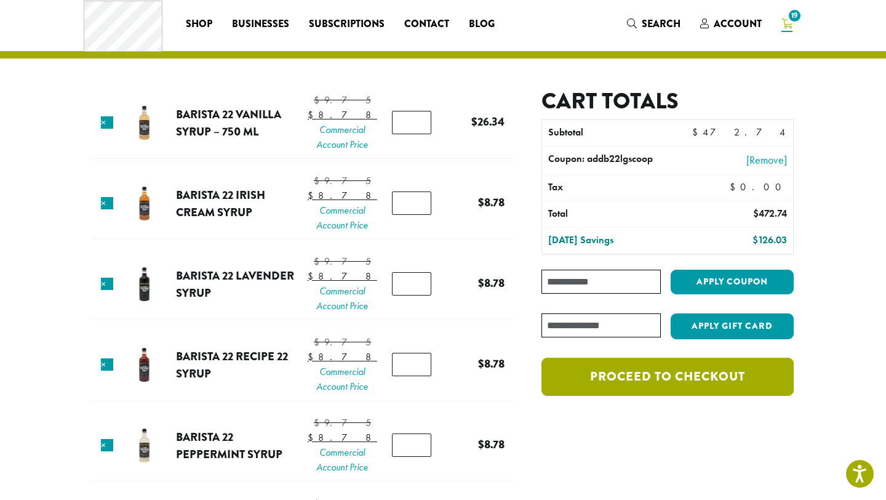
click at [589, 376] on link "Proceed to checkout" at bounding box center [667, 376] width 252 height 38
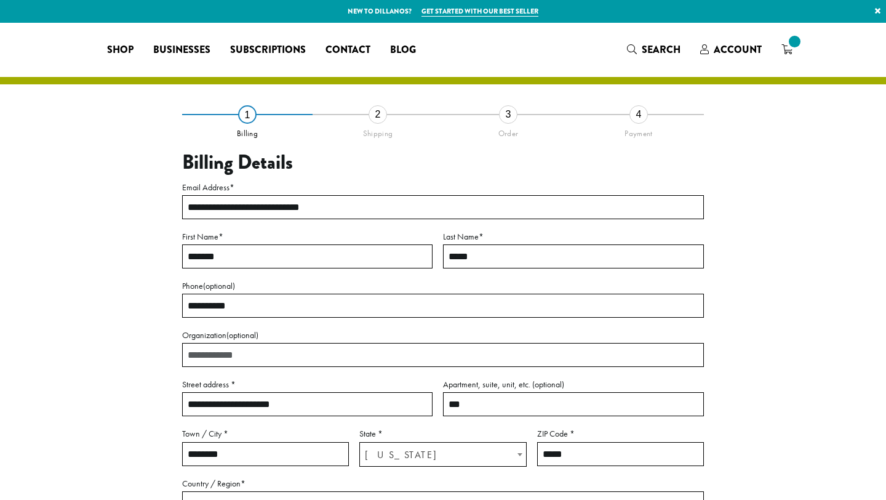
select select "**"
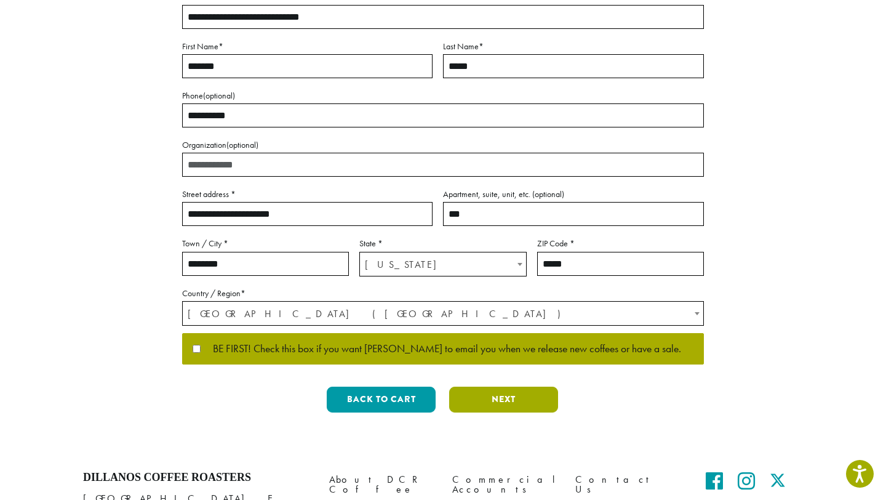
click at [503, 405] on button "Next" at bounding box center [503, 399] width 109 height 26
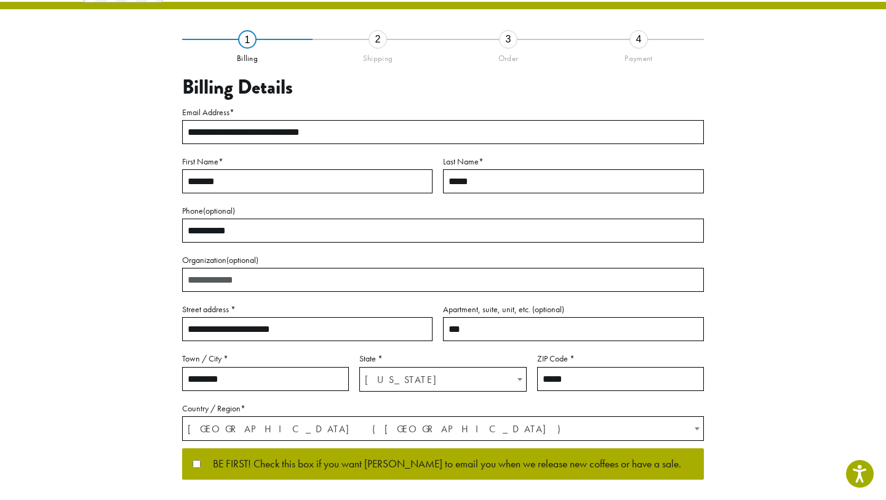
scroll to position [20, 0]
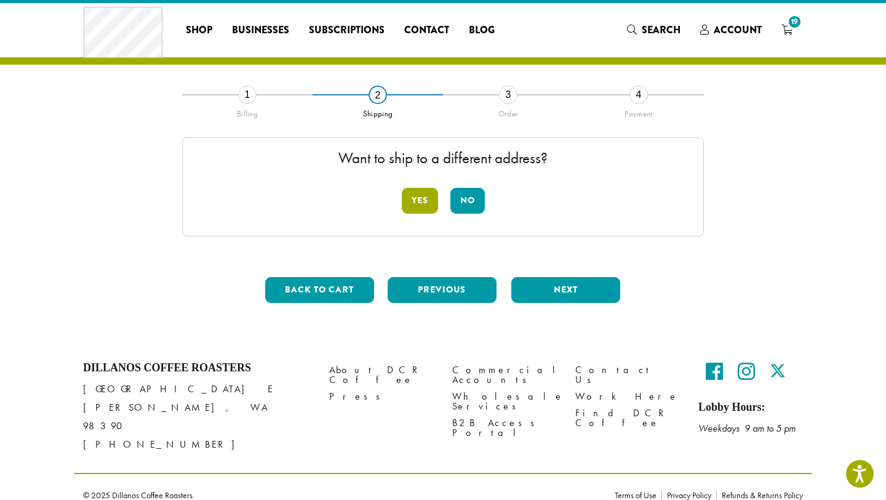
click at [425, 203] on button "Yes" at bounding box center [420, 201] width 36 height 26
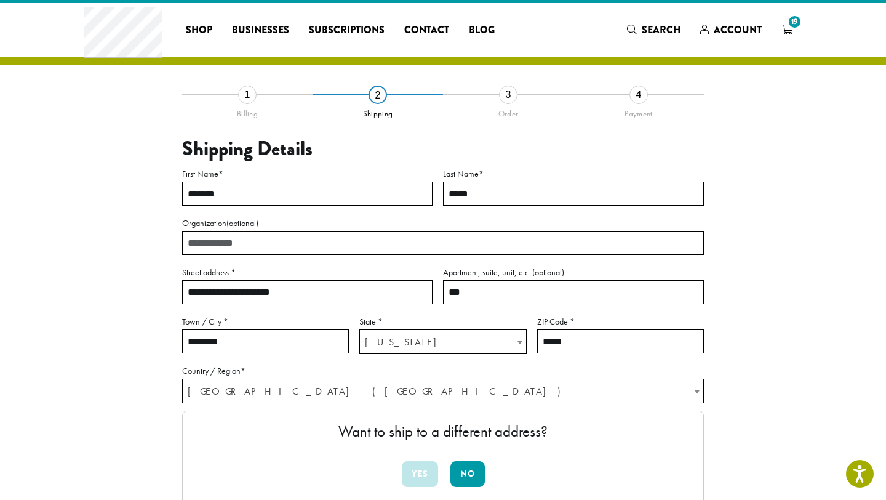
click at [309, 291] on input "**********" at bounding box center [307, 292] width 250 height 24
type input "*"
type input "**********"
click at [502, 295] on input "***" at bounding box center [573, 292] width 261 height 24
type input "*"
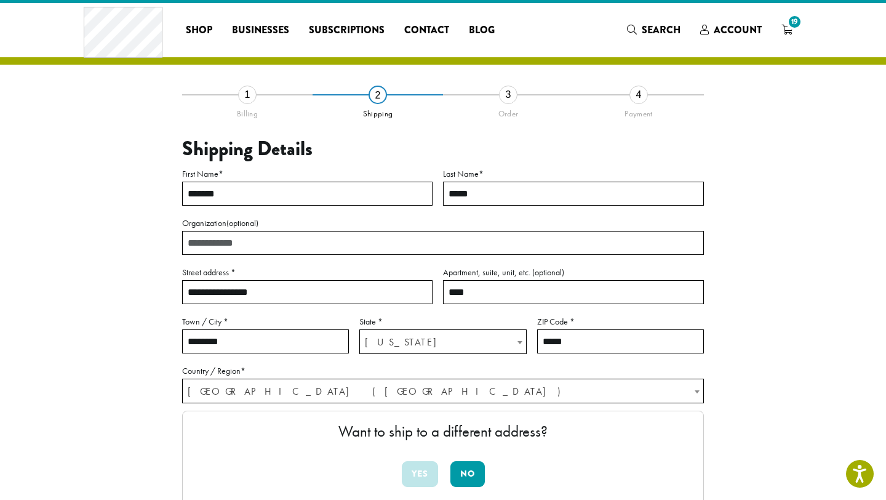
type input "****"
click at [276, 345] on input "********" at bounding box center [265, 341] width 167 height 24
type input "*"
type input "*********"
click at [576, 344] on input "*****" at bounding box center [620, 341] width 167 height 24
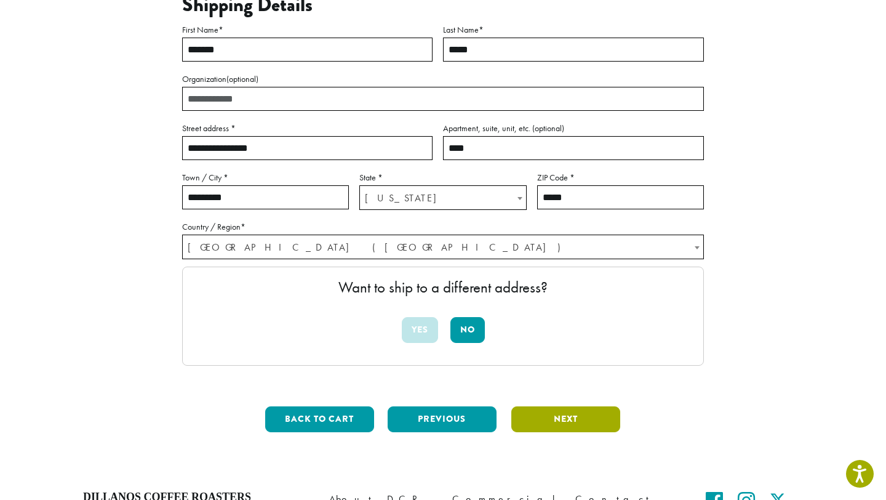
type input "*****"
click at [556, 421] on button "Next" at bounding box center [565, 419] width 109 height 26
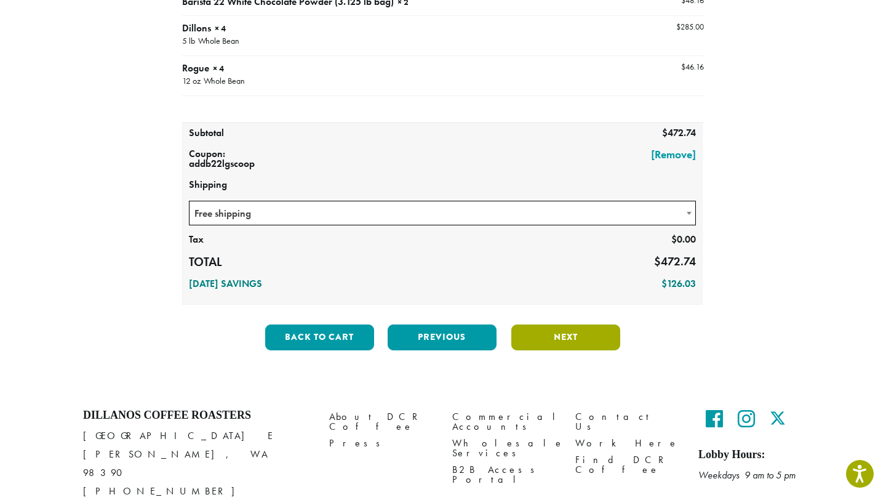
scroll to position [377, 0]
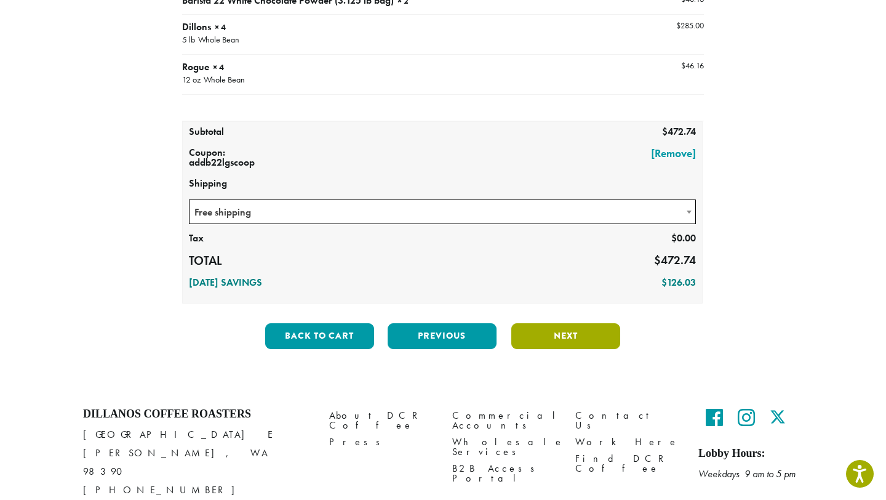
click at [566, 337] on button "Next" at bounding box center [565, 336] width 109 height 26
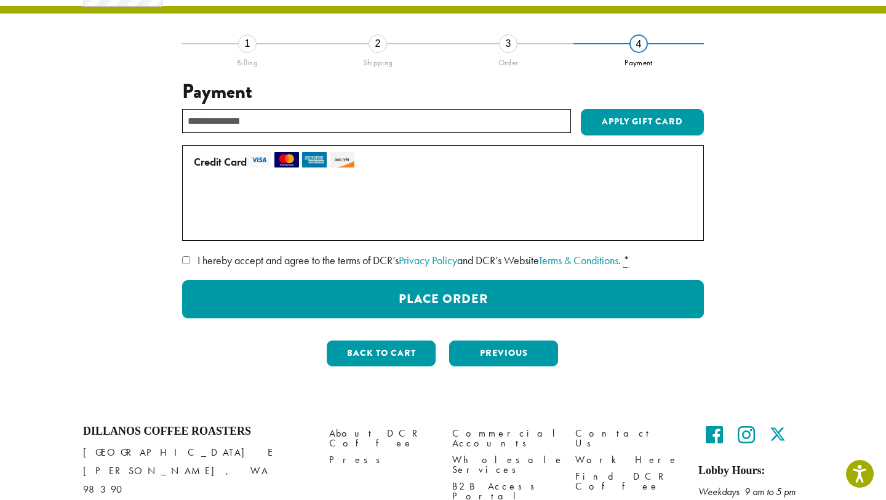
scroll to position [70, 0]
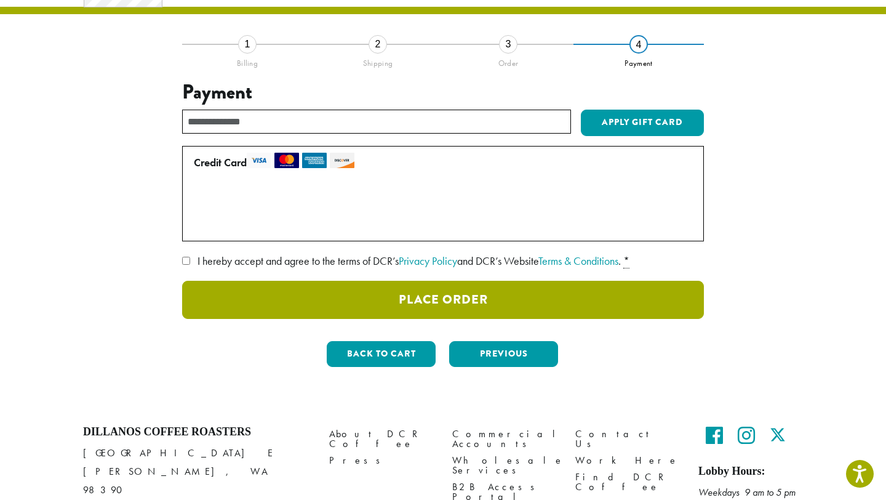
click at [282, 295] on button "Place Order" at bounding box center [443, 300] width 522 height 38
